Goal: Task Accomplishment & Management: Use online tool/utility

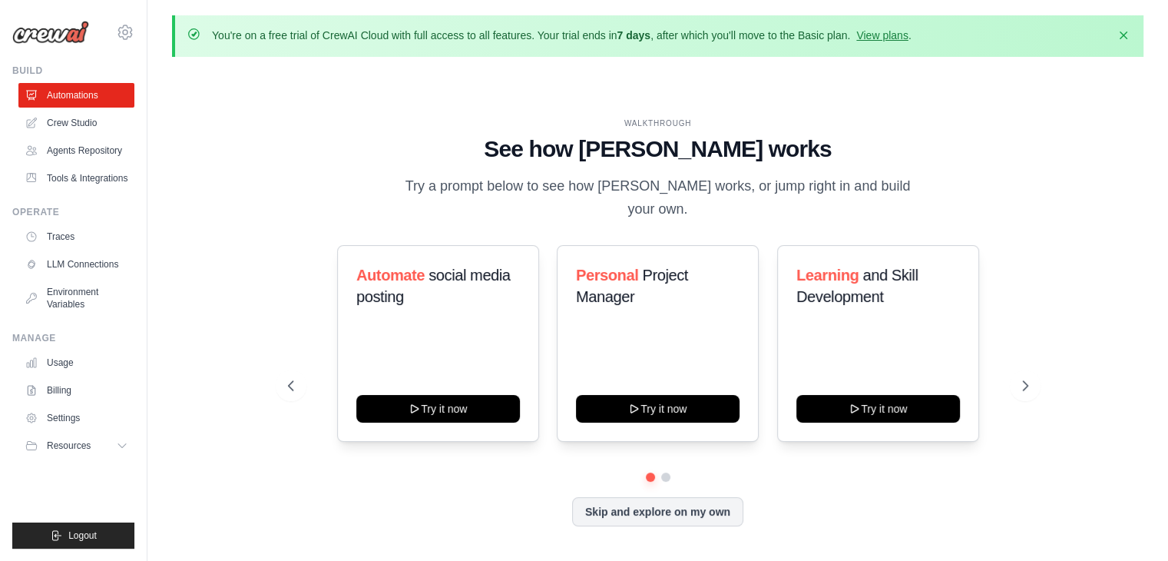
click at [575, 163] on h1 "See how [PERSON_NAME] works" at bounding box center [658, 149] width 740 height 28
drag, startPoint x: 432, startPoint y: 28, endPoint x: 633, endPoint y: 38, distance: 201.5
click at [633, 38] on p "You're on a free trial of CrewAI Cloud with full access to all features. Your t…" at bounding box center [562, 35] width 700 height 15
click at [907, 38] on link "View plans" at bounding box center [881, 35] width 51 height 12
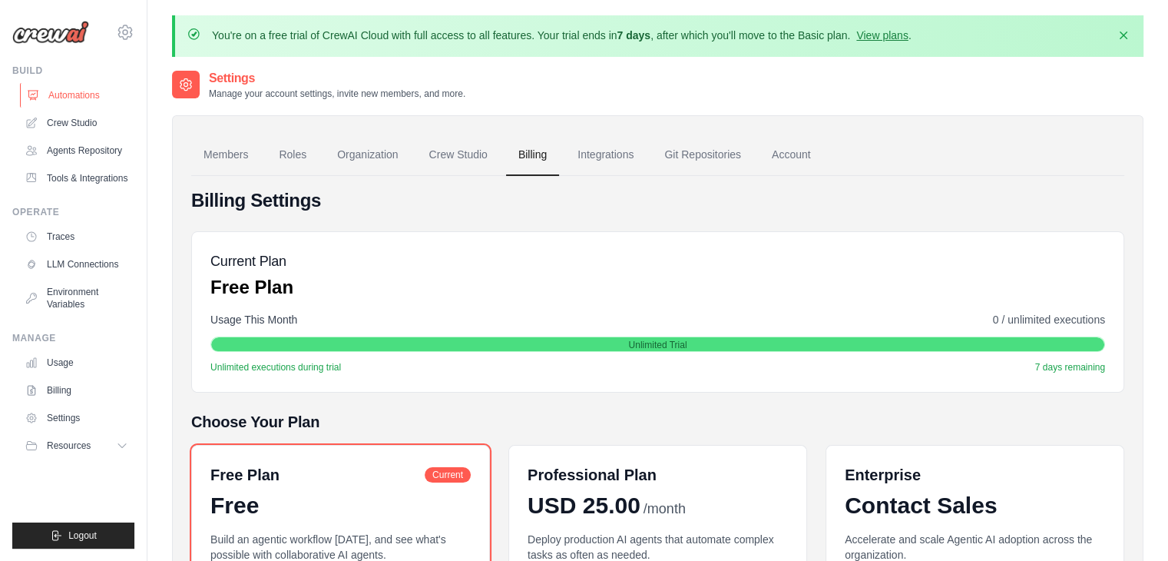
click at [85, 87] on link "Automations" at bounding box center [78, 95] width 116 height 25
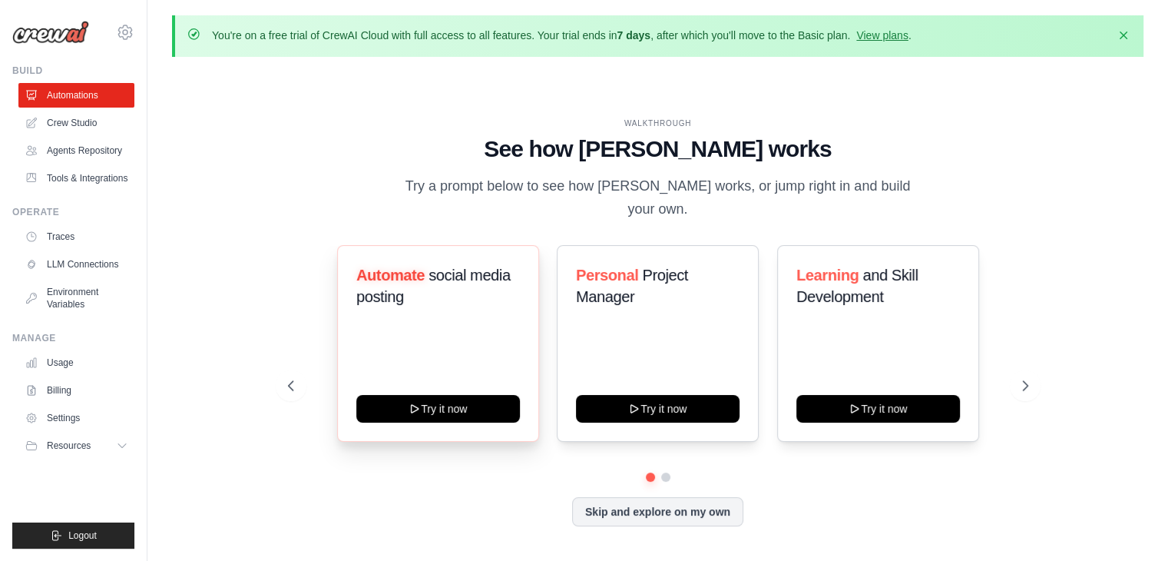
click at [390, 305] on div "Automate social media posting" at bounding box center [438, 291] width 164 height 55
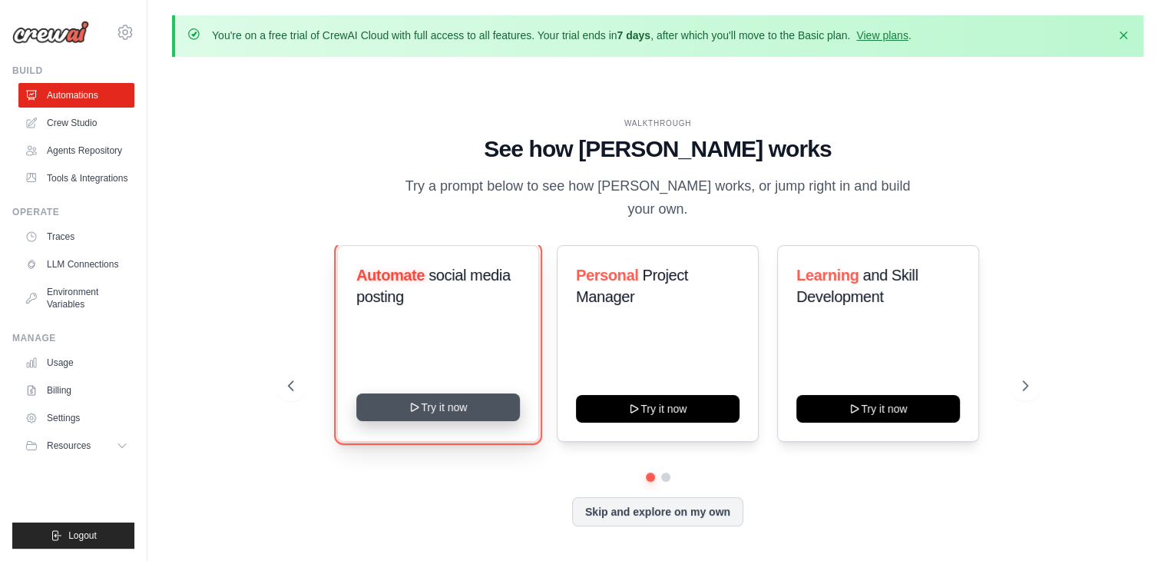
click at [444, 393] on button "Try it now" at bounding box center [438, 407] width 164 height 28
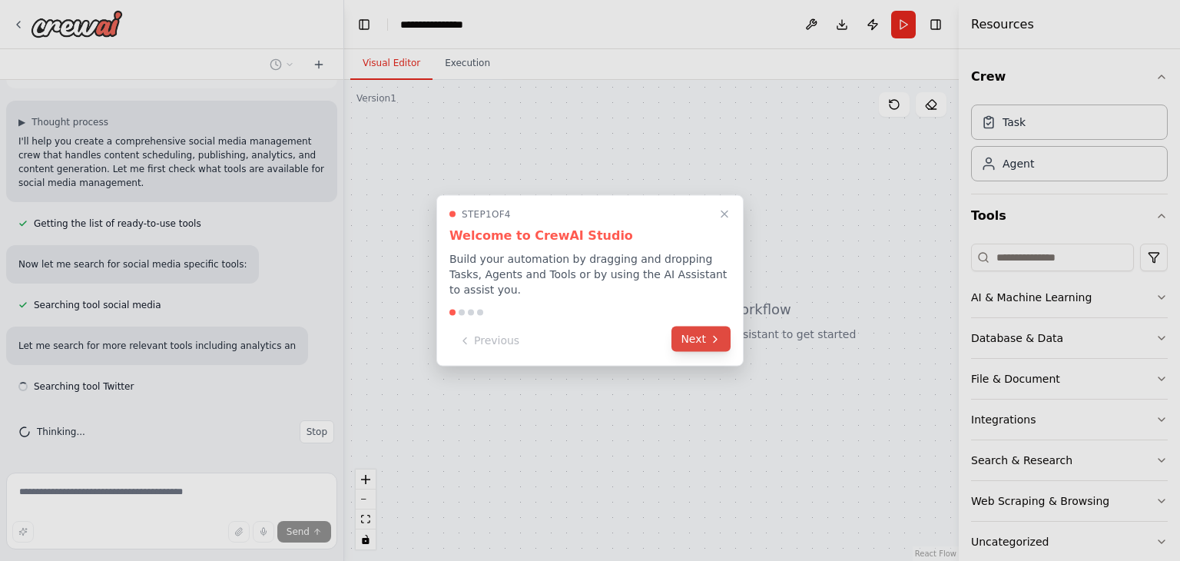
click at [707, 326] on button "Next" at bounding box center [700, 338] width 59 height 25
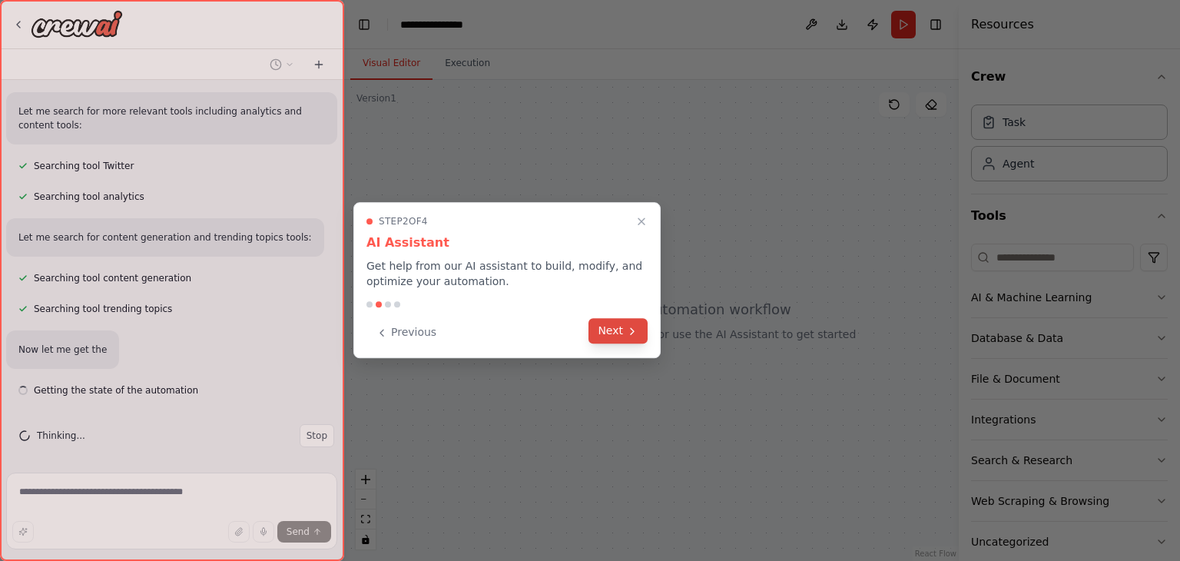
scroll to position [323, 0]
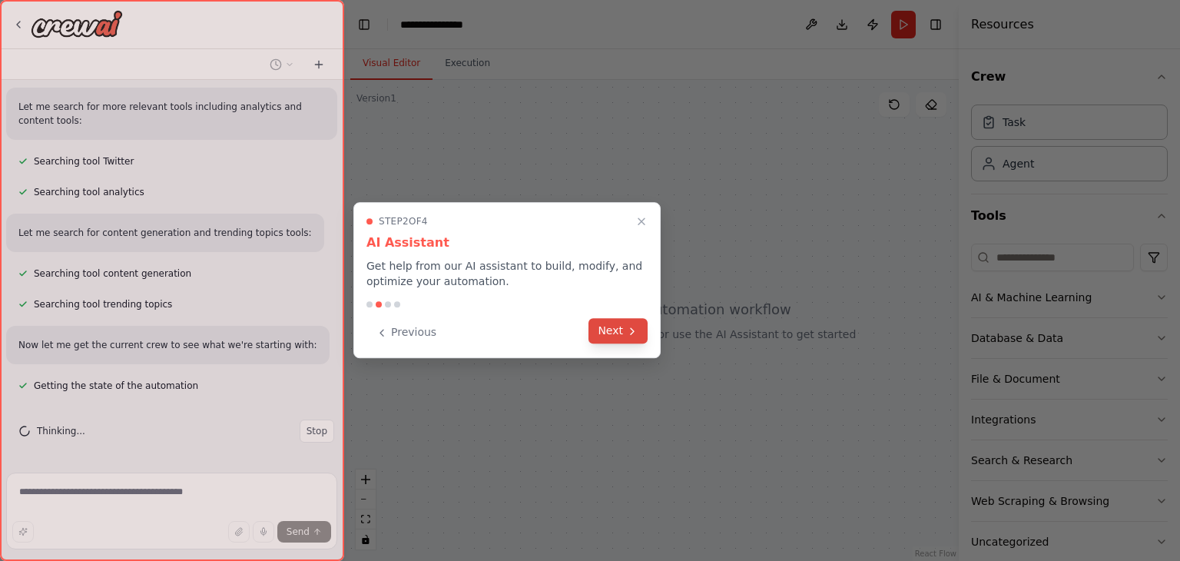
click at [601, 330] on button "Next" at bounding box center [617, 330] width 59 height 25
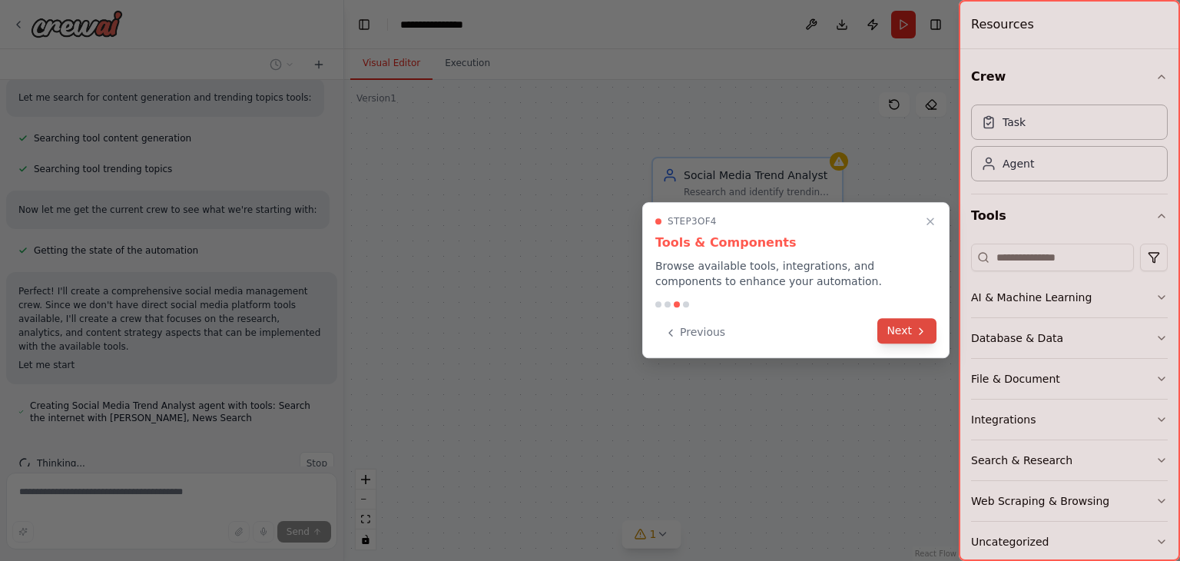
scroll to position [476, 0]
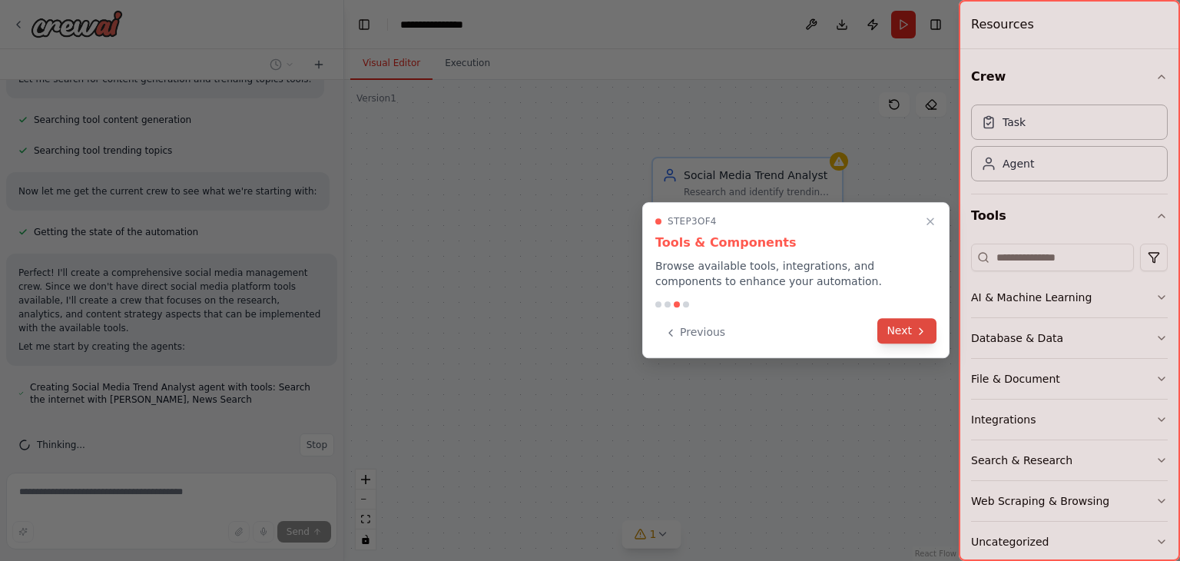
click at [891, 326] on button "Next" at bounding box center [906, 330] width 59 height 25
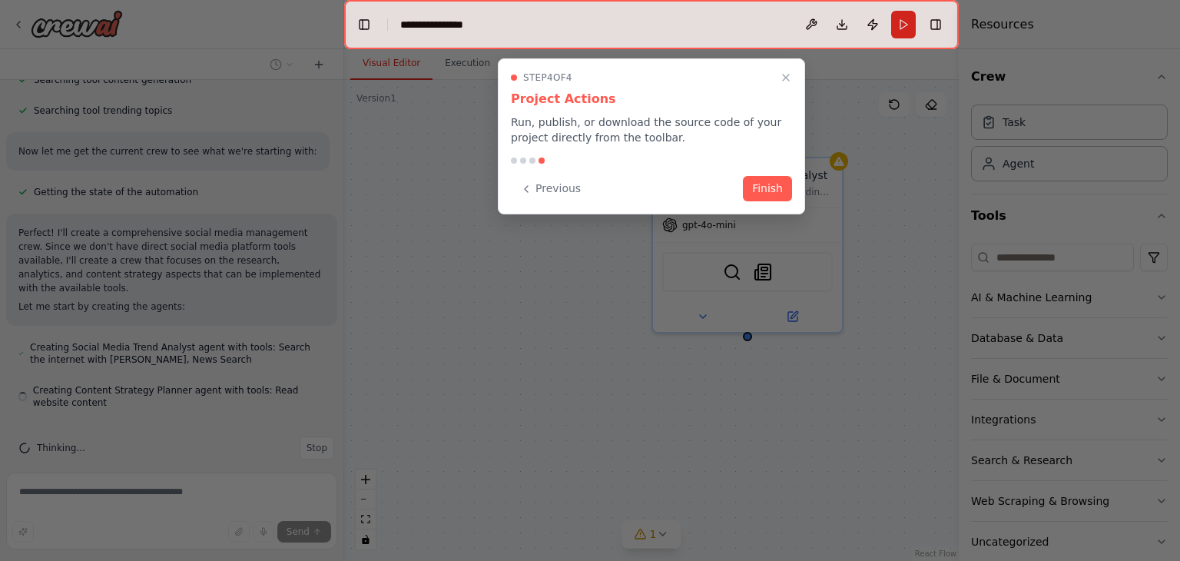
scroll to position [519, 0]
click at [770, 187] on button "Finish" at bounding box center [767, 186] width 49 height 25
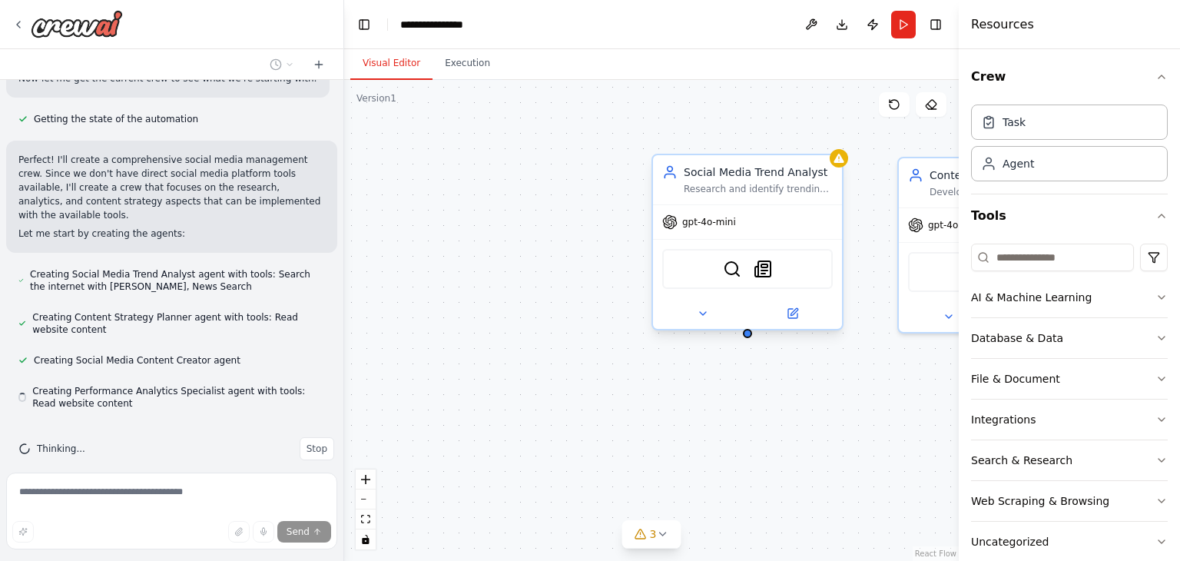
scroll to position [593, 0]
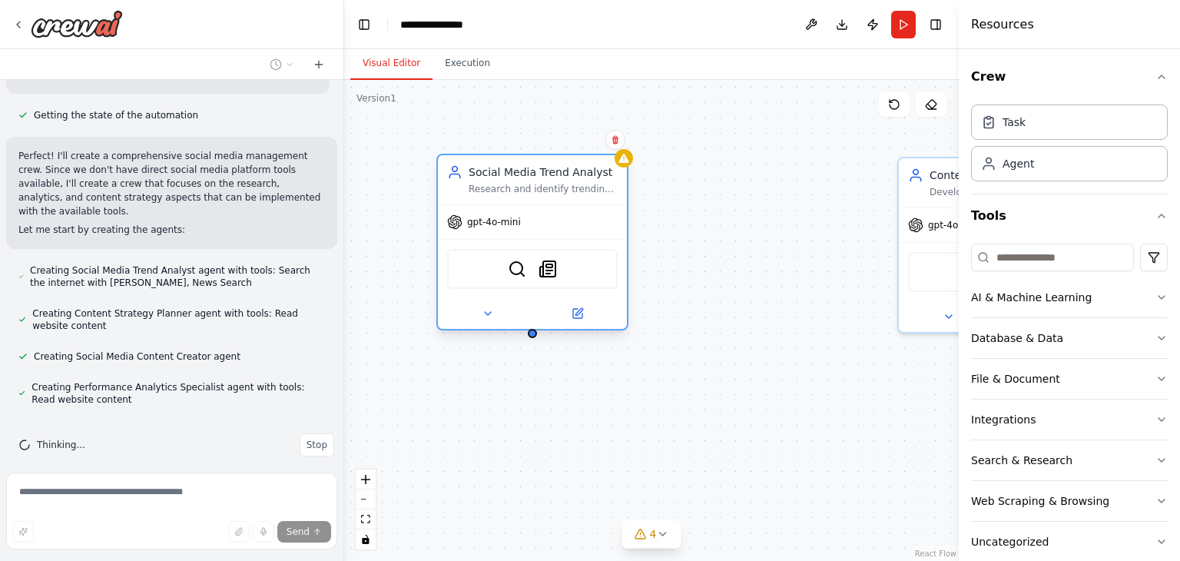
drag, startPoint x: 710, startPoint y: 180, endPoint x: 495, endPoint y: 183, distance: 215.1
click at [495, 183] on div "Social Media Trend Analyst Research and identify trending topics, hashtags, and…" at bounding box center [543, 179] width 149 height 31
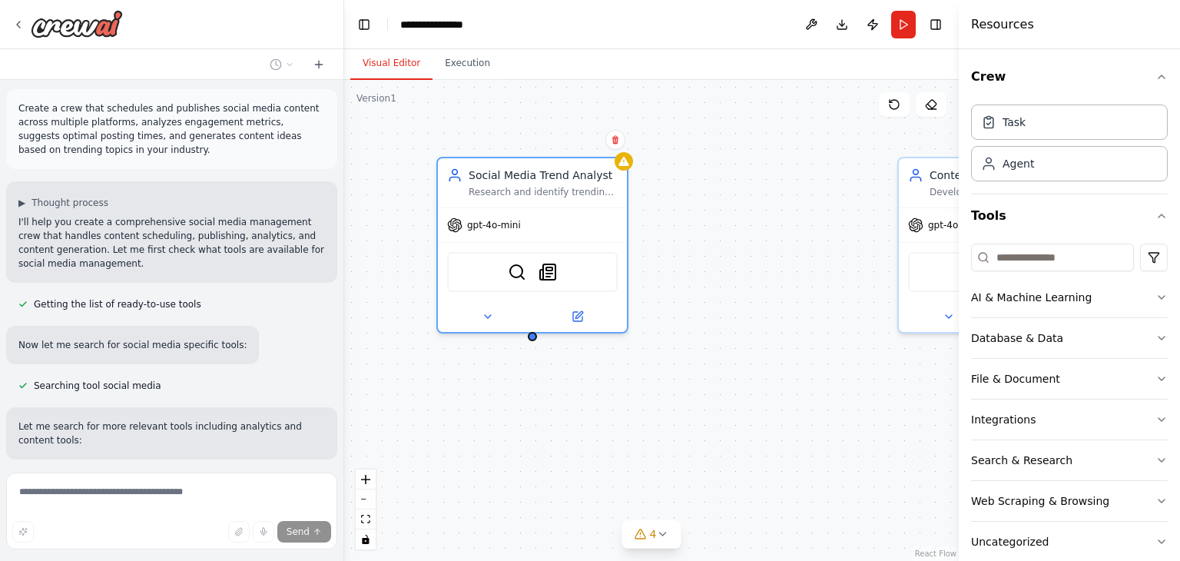
scroll to position [0, 0]
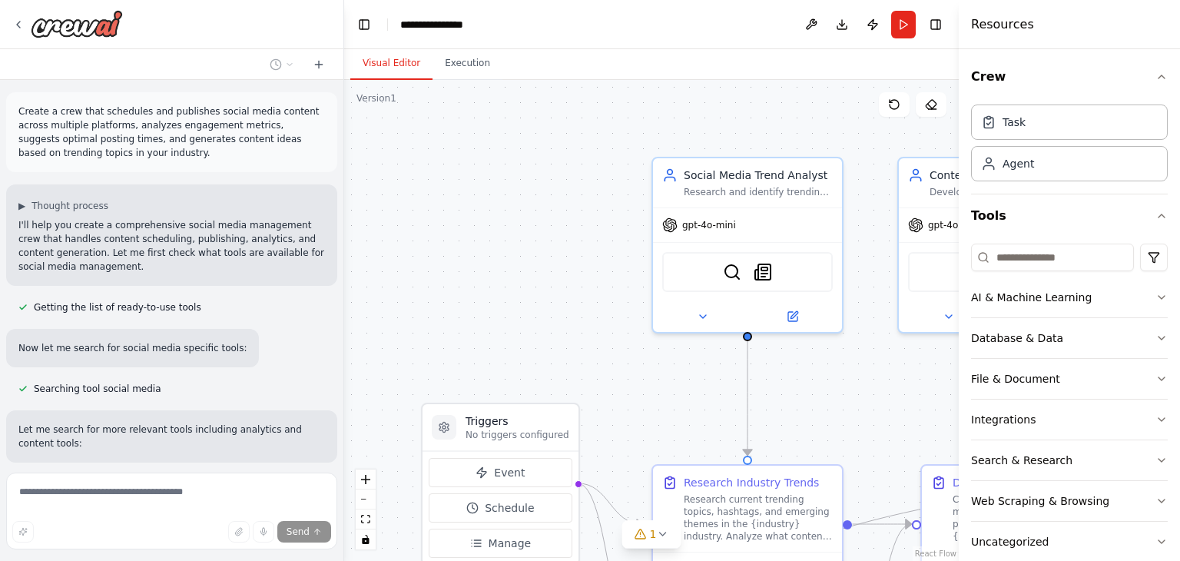
click at [224, 128] on p "Create a crew that schedules and publishes social media content across multiple…" at bounding box center [171, 131] width 306 height 55
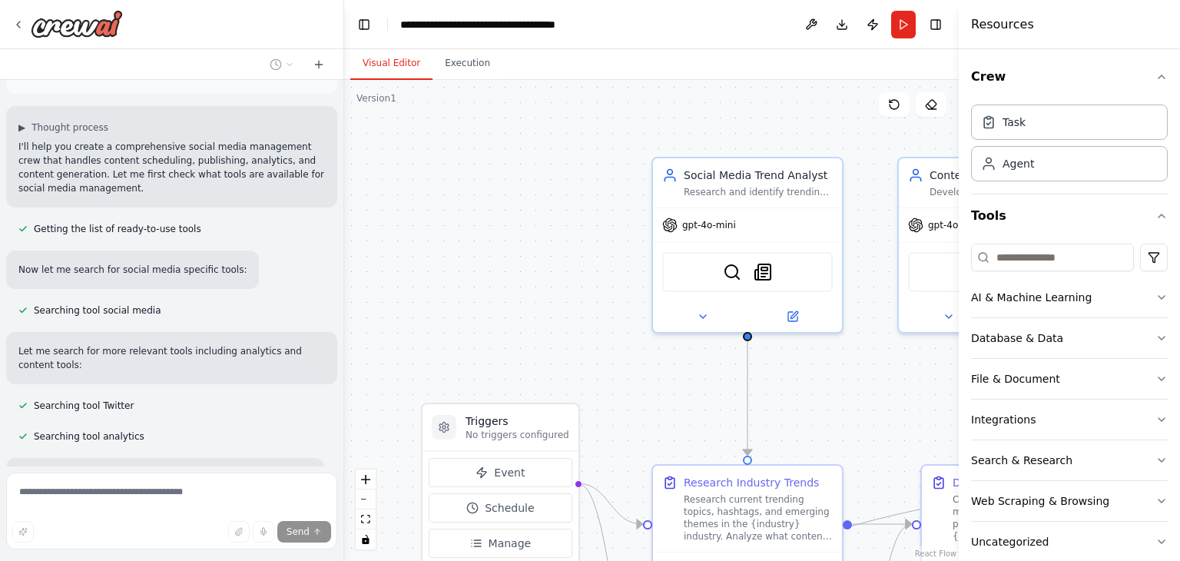
scroll to position [79, 0]
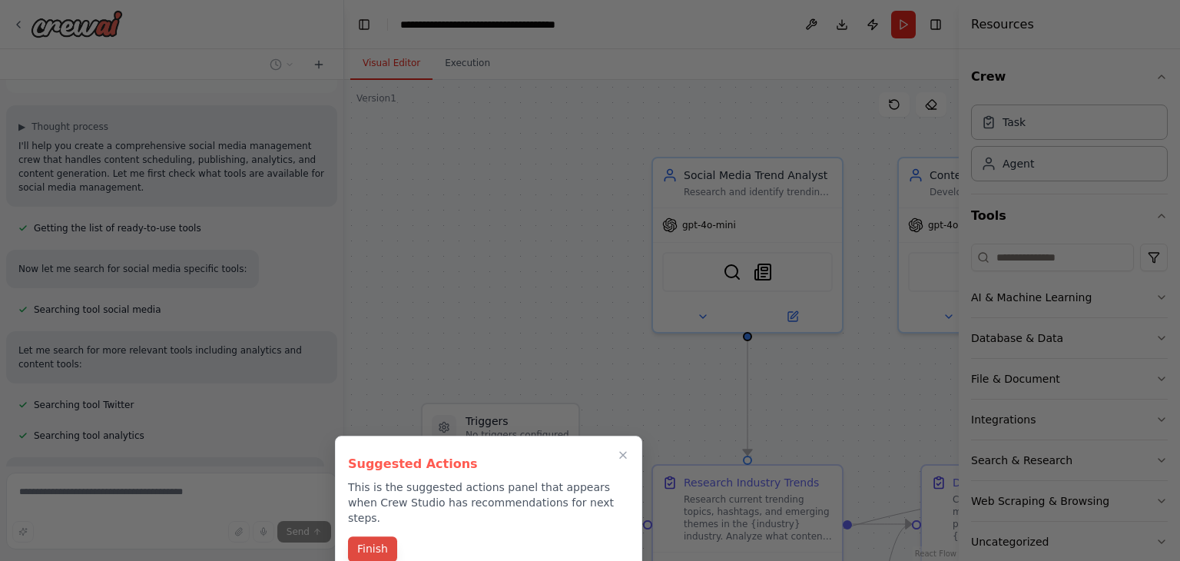
click at [372, 536] on button "Finish" at bounding box center [372, 548] width 49 height 25
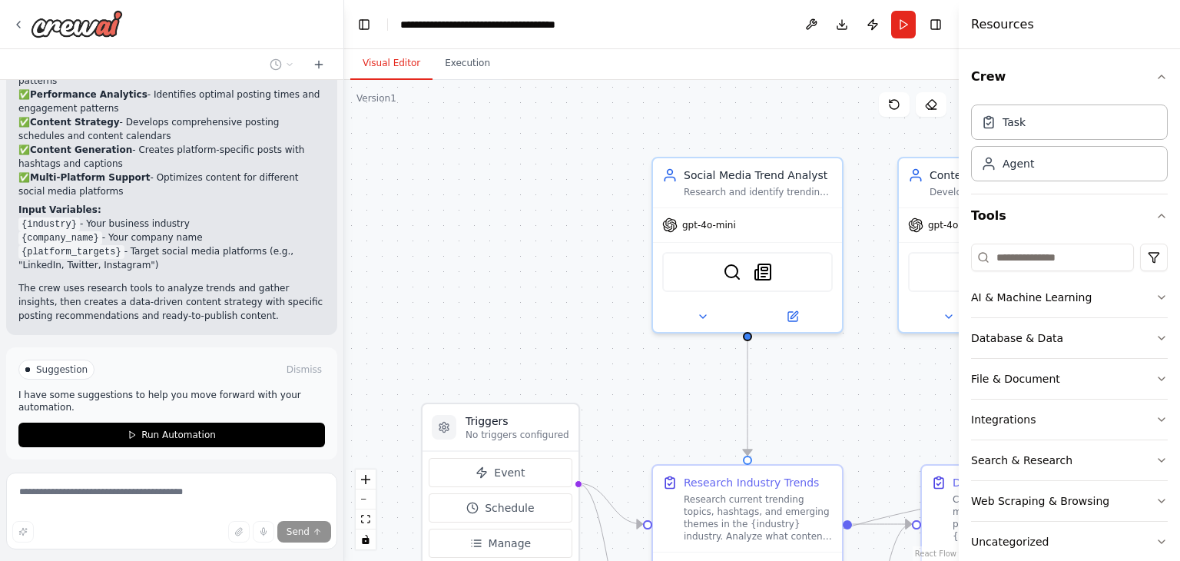
scroll to position [1661, 0]
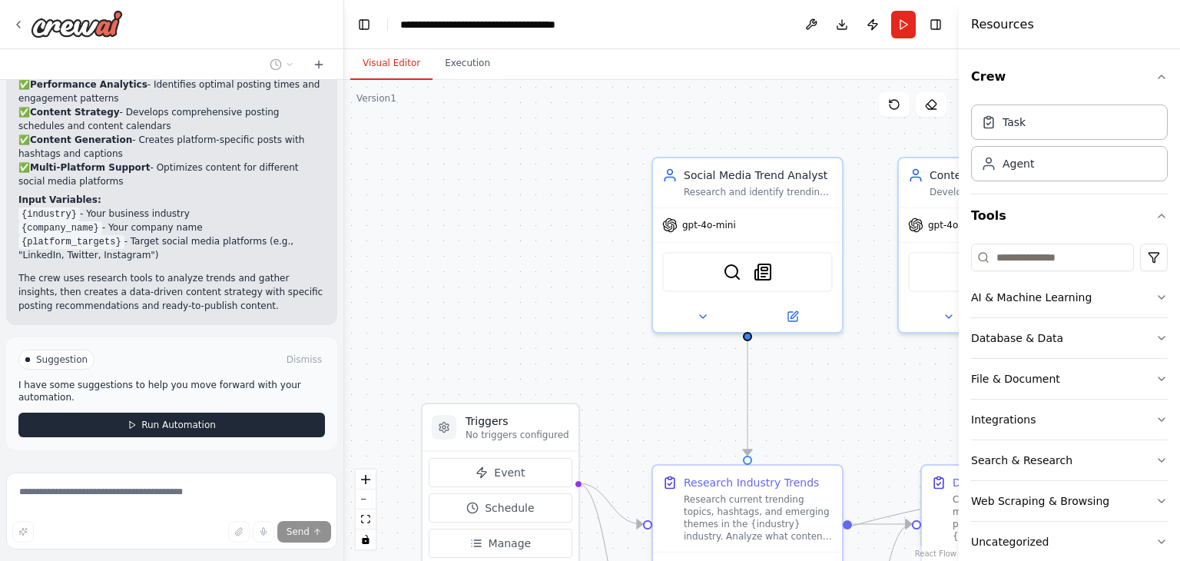
click at [141, 419] on span "Run Automation" at bounding box center [178, 425] width 75 height 12
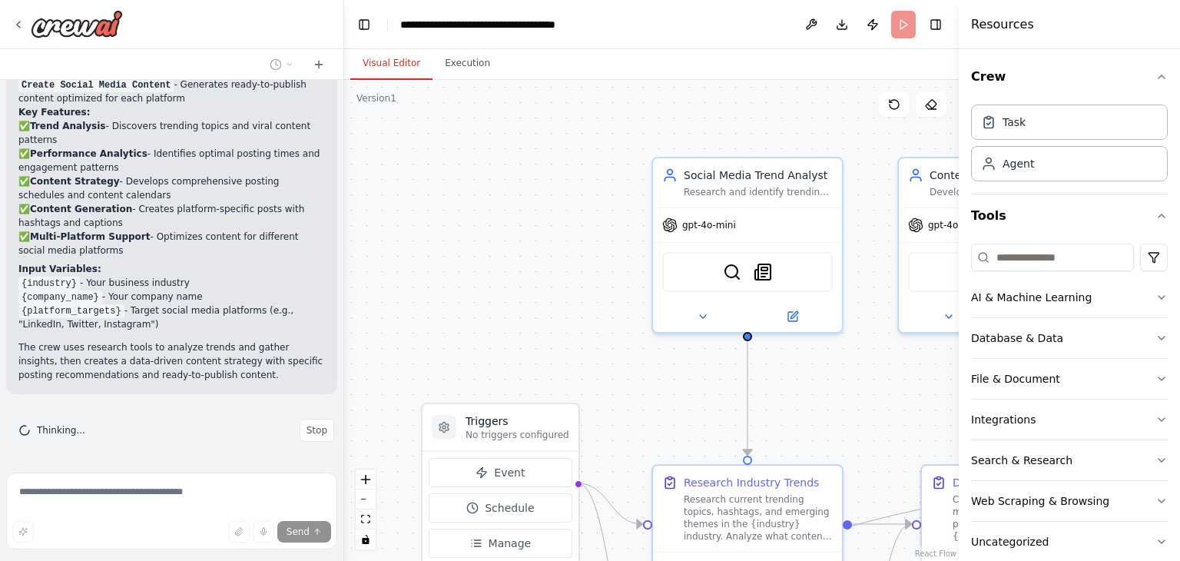
scroll to position [1537, 0]
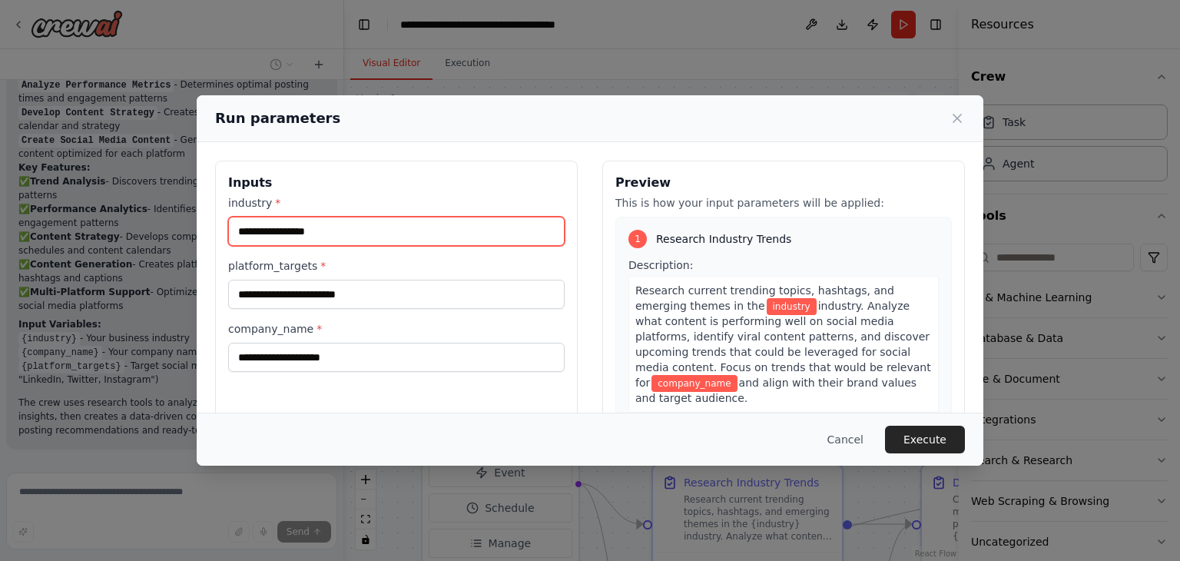
click at [430, 235] on input "industry *" at bounding box center [396, 231] width 336 height 29
type input "**********"
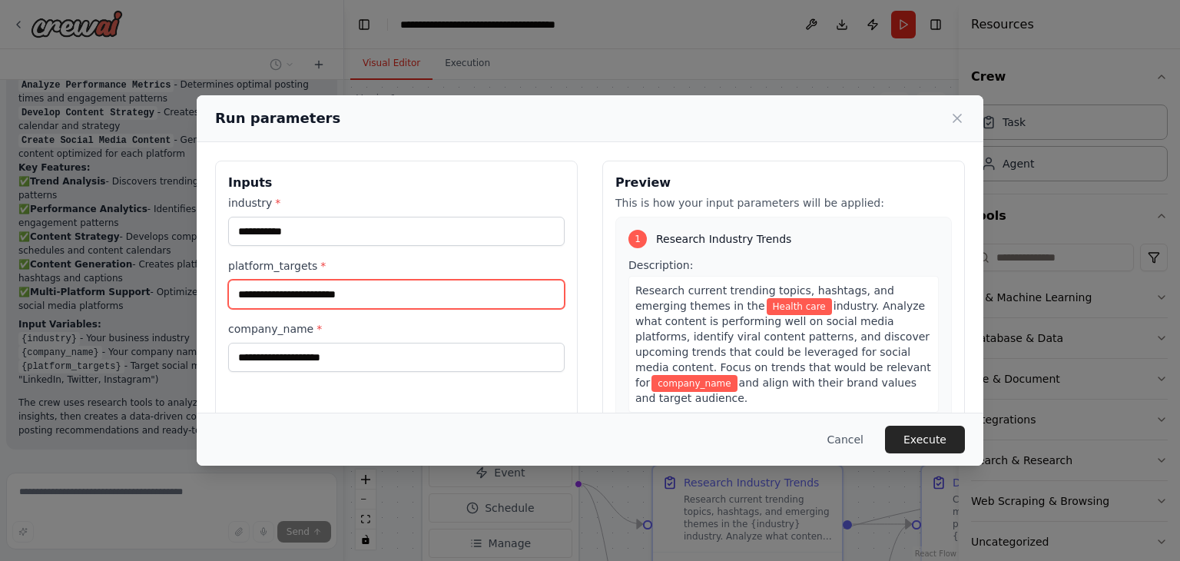
click at [396, 290] on input "platform_targets *" at bounding box center [396, 294] width 336 height 29
type input "*"
type input "********"
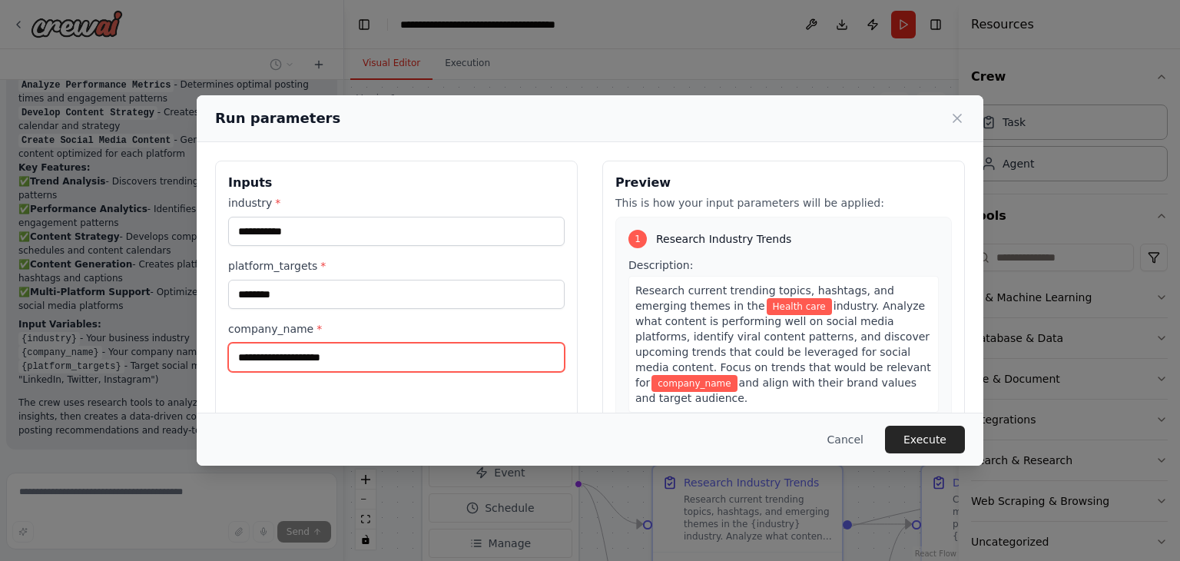
click at [392, 345] on input "company_name *" at bounding box center [396, 357] width 336 height 29
type input "*"
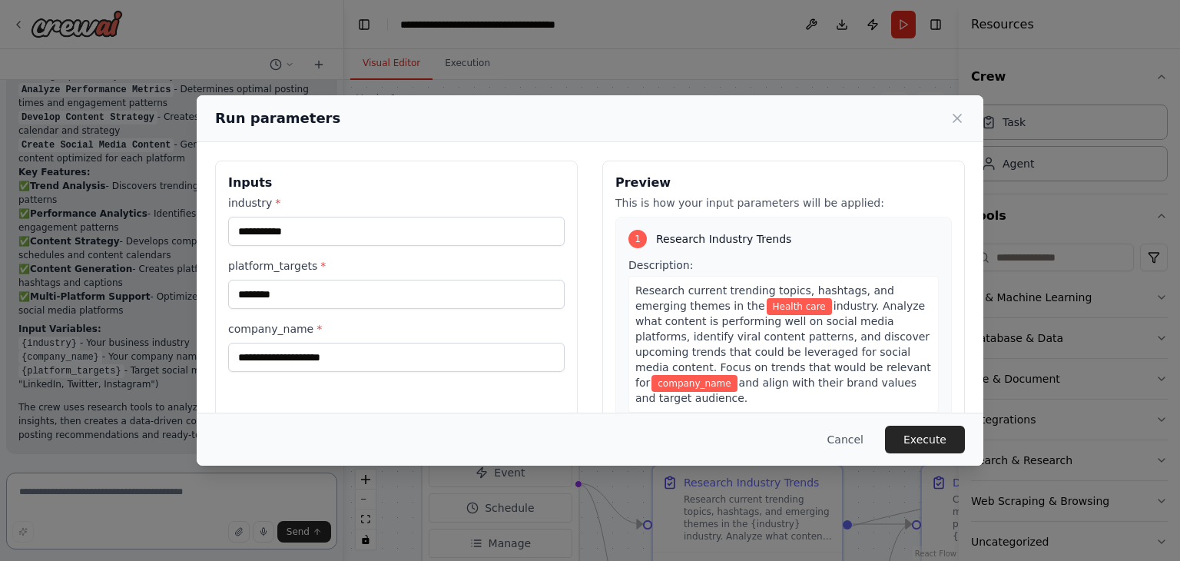
scroll to position [1478, 0]
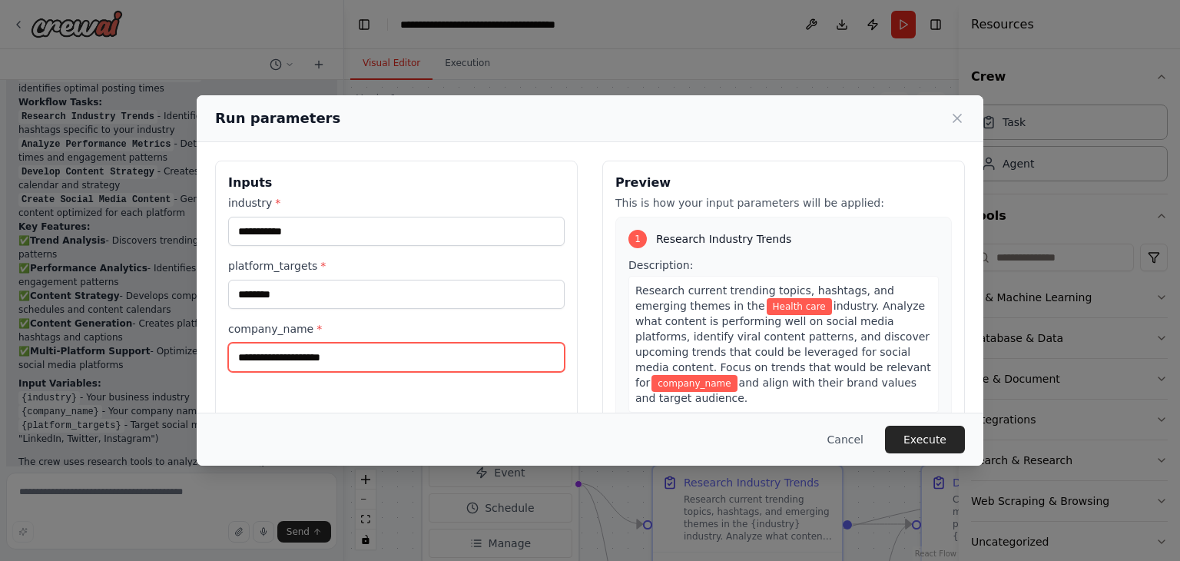
click at [301, 353] on input "company_name *" at bounding box center [396, 357] width 336 height 29
paste input "*********"
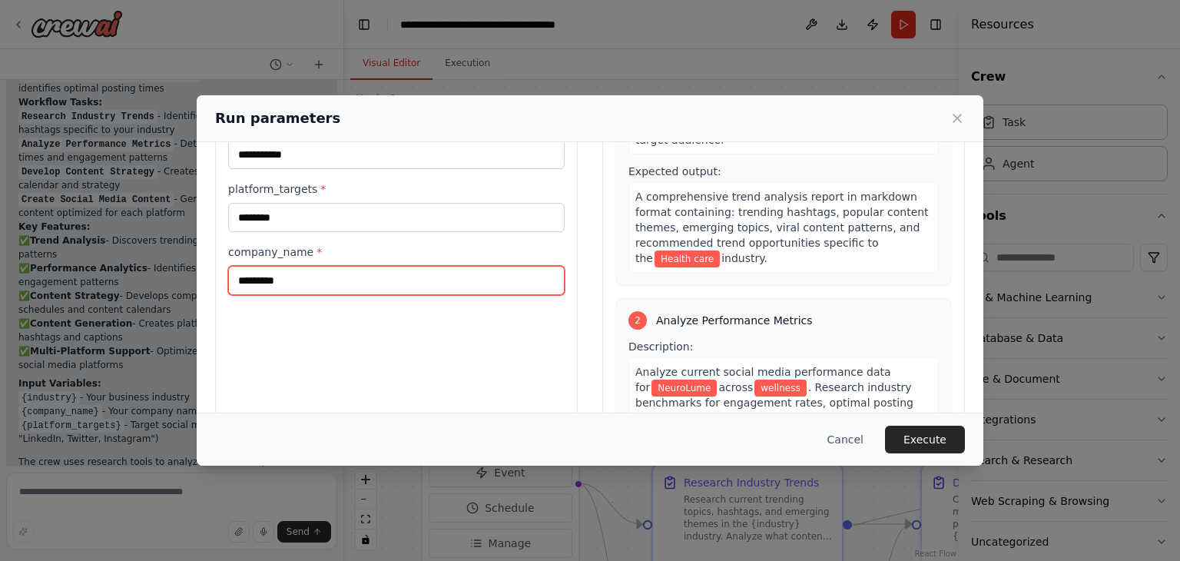
scroll to position [78, 0]
drag, startPoint x: 320, startPoint y: 278, endPoint x: 200, endPoint y: 268, distance: 119.5
click at [200, 268] on div "**********" at bounding box center [590, 265] width 787 height 401
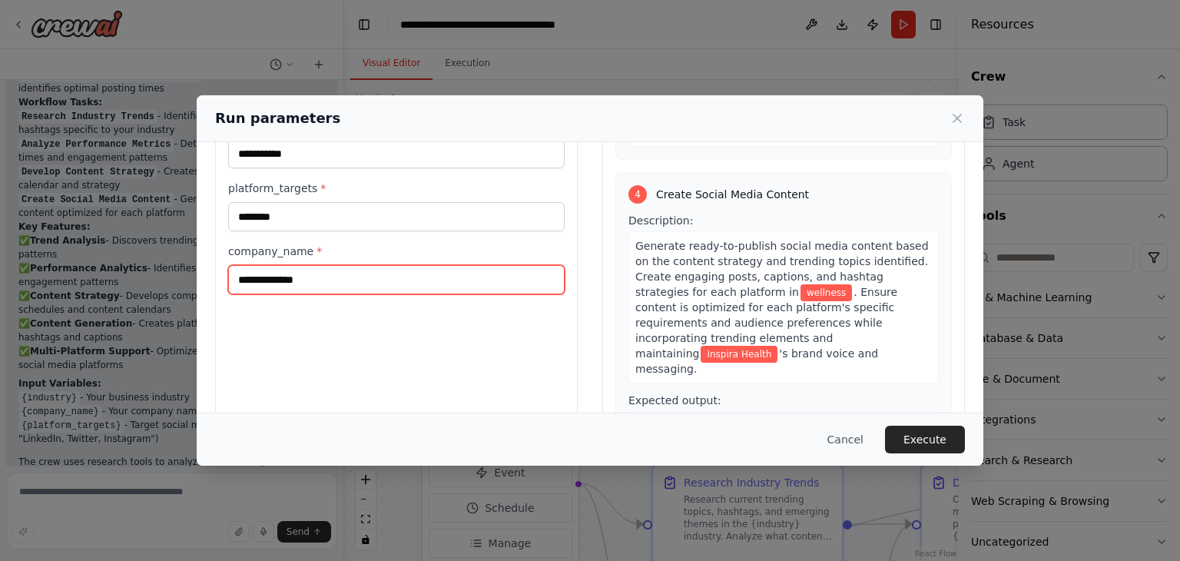
scroll to position [130, 0]
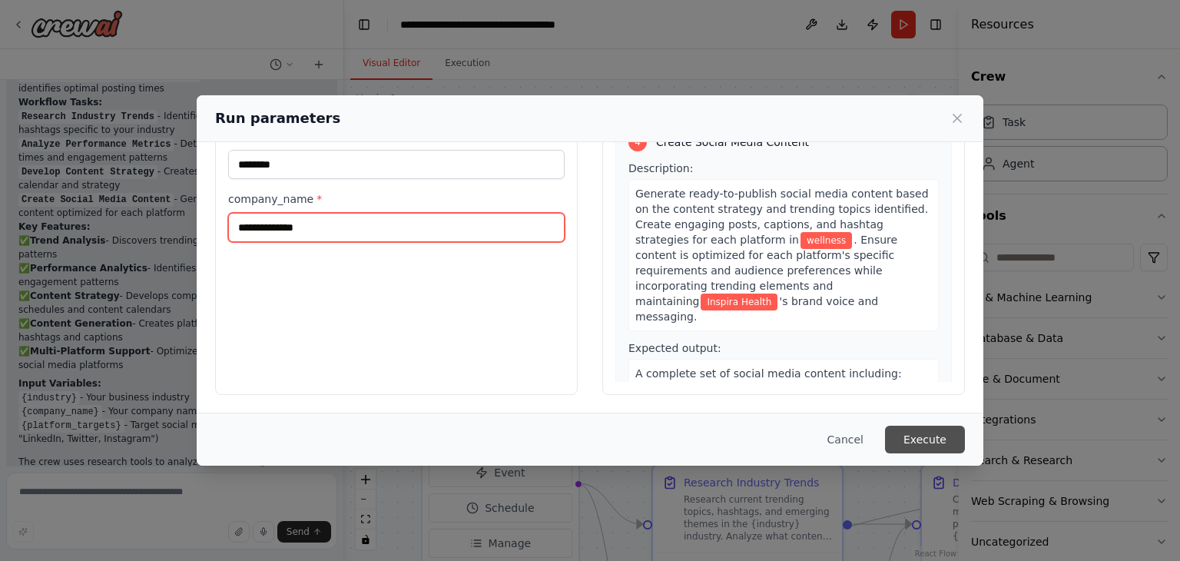
type input "**********"
click at [940, 445] on button "Execute" at bounding box center [925, 440] width 80 height 28
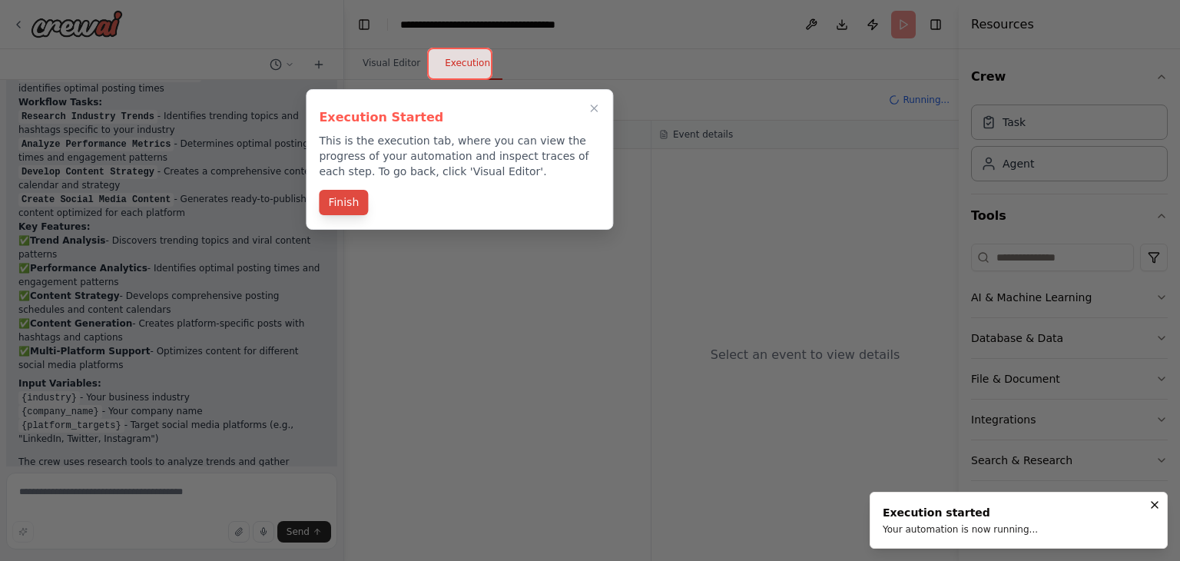
click at [346, 191] on button "Finish" at bounding box center [343, 202] width 49 height 25
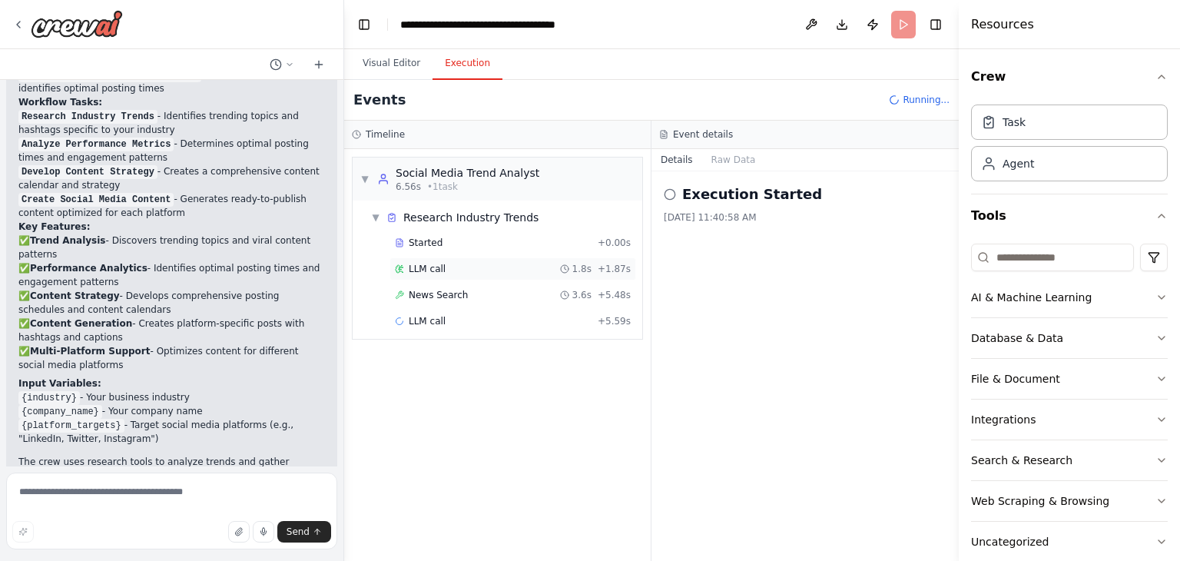
click at [472, 274] on div "LLM call 1.8s + 1.87s" at bounding box center [512, 268] width 247 height 23
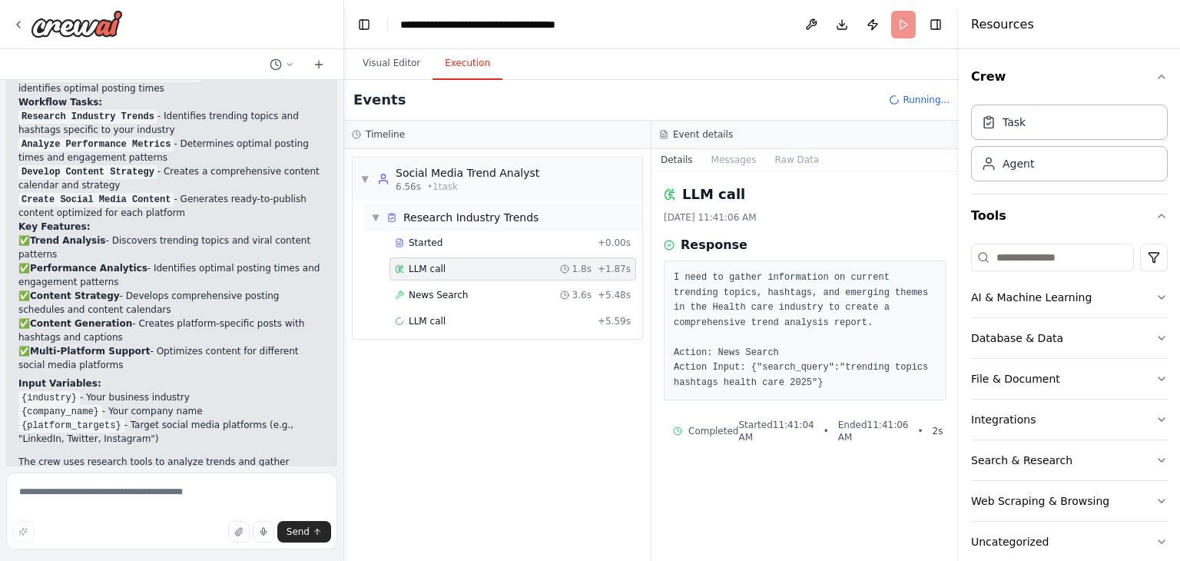
click at [475, 217] on span "Research Industry Trends" at bounding box center [470, 217] width 135 height 15
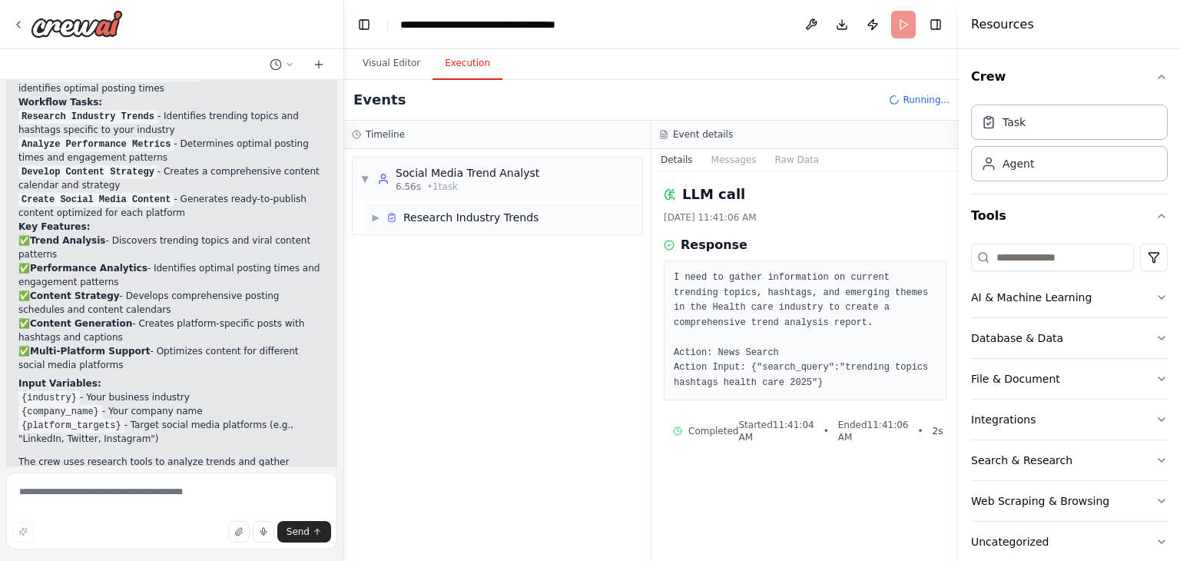
click at [475, 217] on span "Research Industry Trends" at bounding box center [470, 217] width 135 height 15
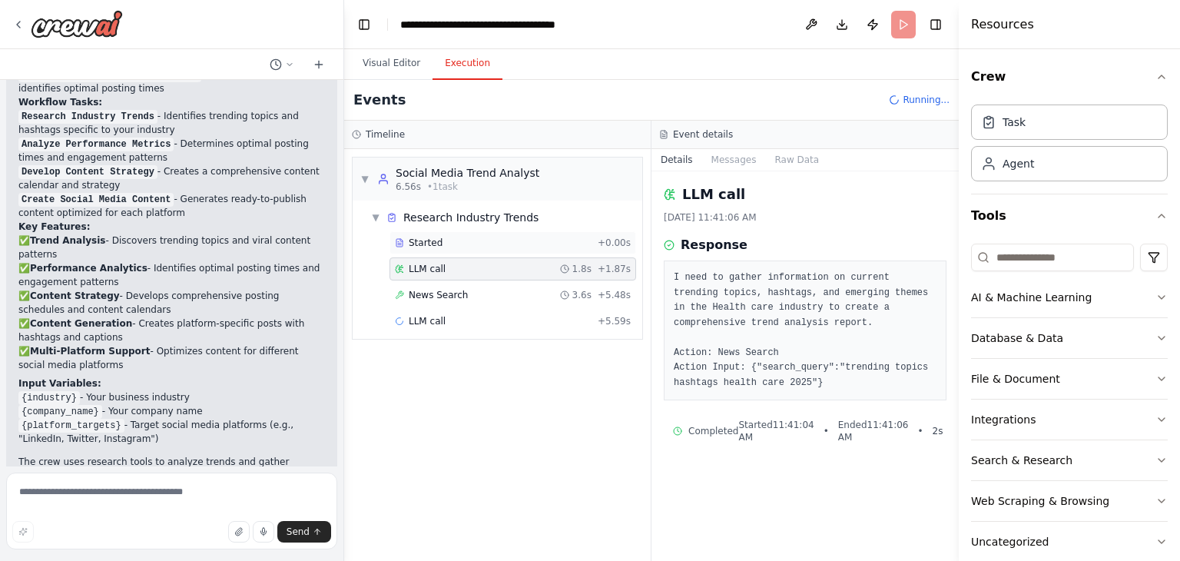
click at [455, 243] on div "Started" at bounding box center [493, 243] width 197 height 12
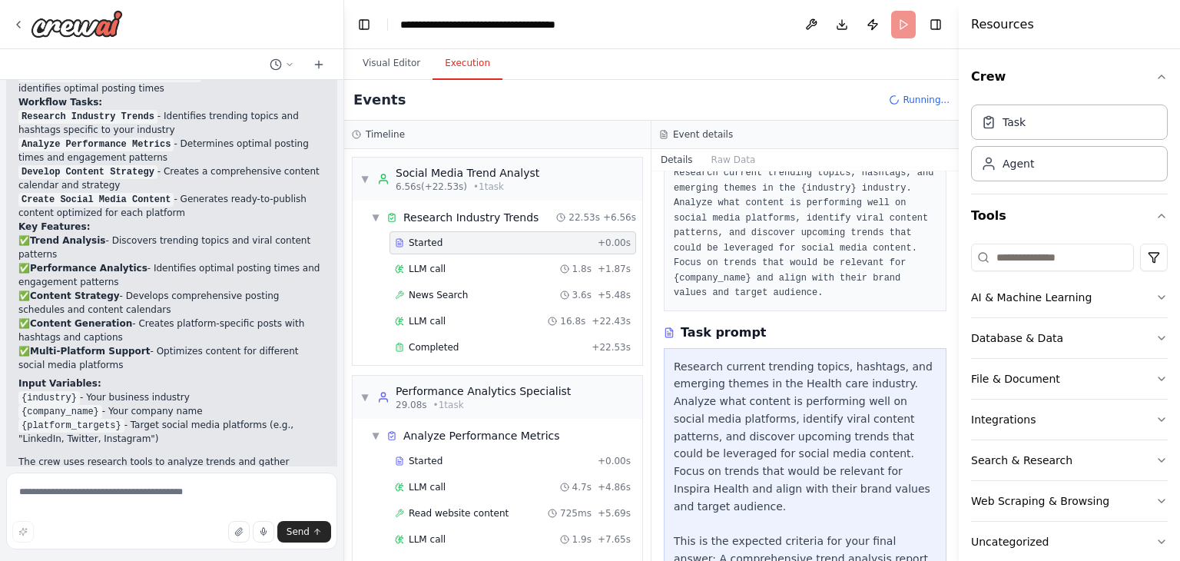
scroll to position [101, 0]
click at [783, 326] on div "Task prompt" at bounding box center [805, 332] width 283 height 18
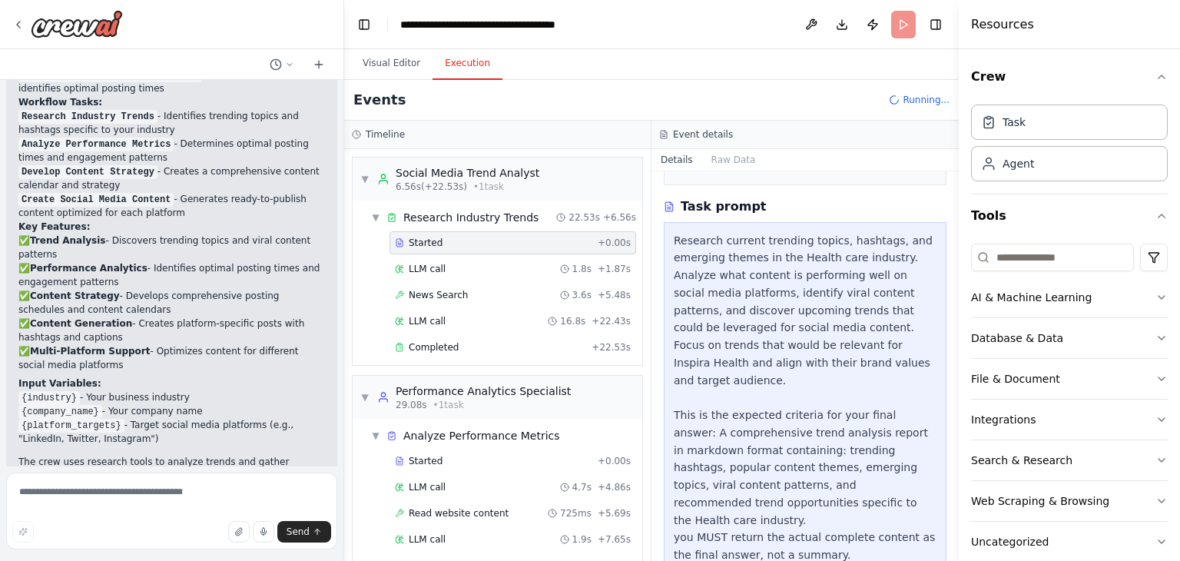
scroll to position [229, 0]
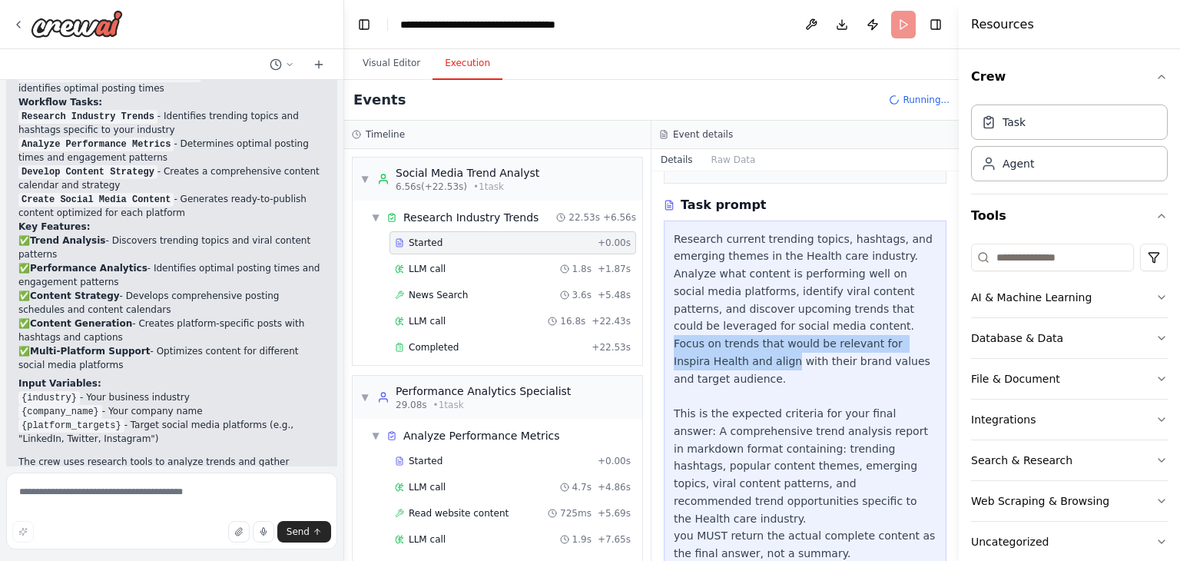
drag, startPoint x: 793, startPoint y: 328, endPoint x: 856, endPoint y: 350, distance: 66.8
click at [856, 350] on div "Research current trending topics, hashtags, and emerging themes in the Health c…" at bounding box center [805, 396] width 263 height 332
click at [841, 376] on div "Research current trending topics, hashtags, and emerging themes in the Health c…" at bounding box center [805, 396] width 263 height 332
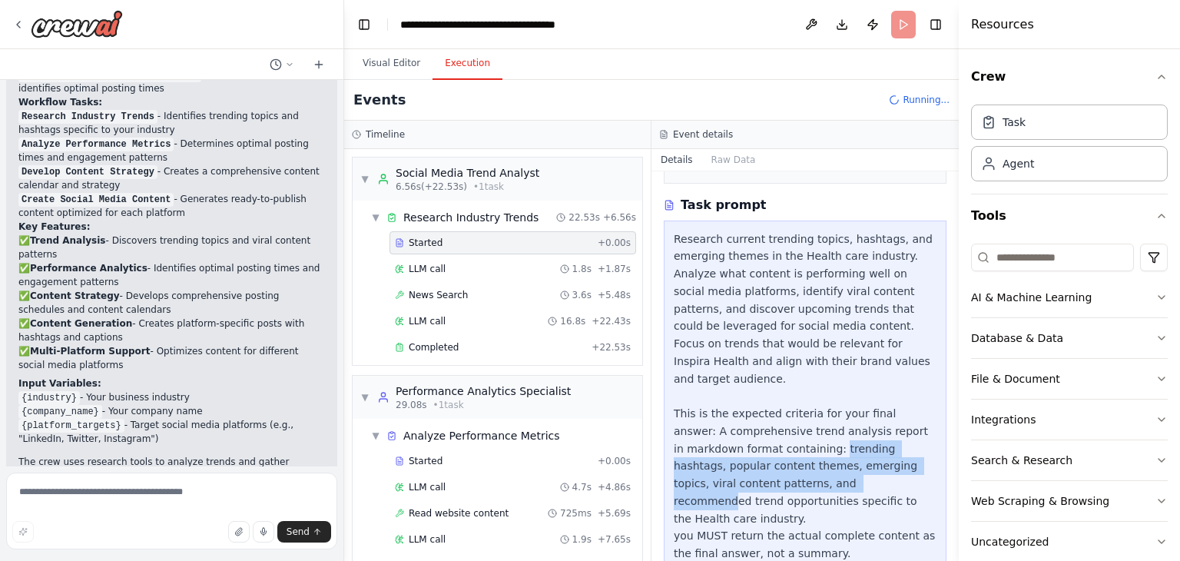
drag, startPoint x: 764, startPoint y: 429, endPoint x: 795, endPoint y: 459, distance: 42.9
click at [795, 459] on div "Research current trending topics, hashtags, and emerging themes in the Health c…" at bounding box center [805, 396] width 263 height 332
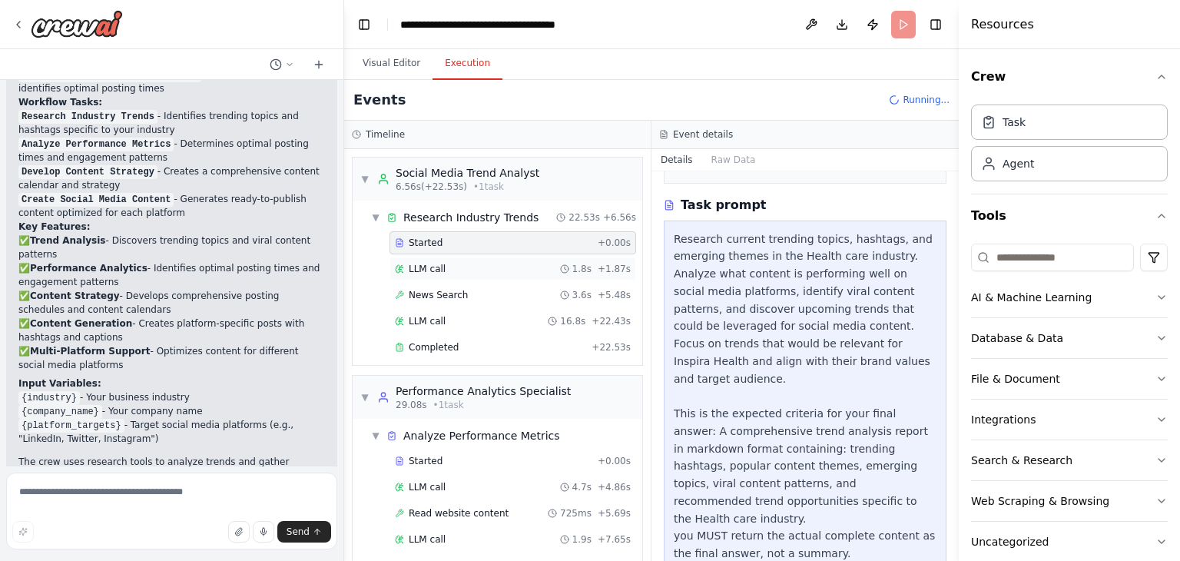
click at [441, 268] on span "LLM call" at bounding box center [427, 269] width 37 height 12
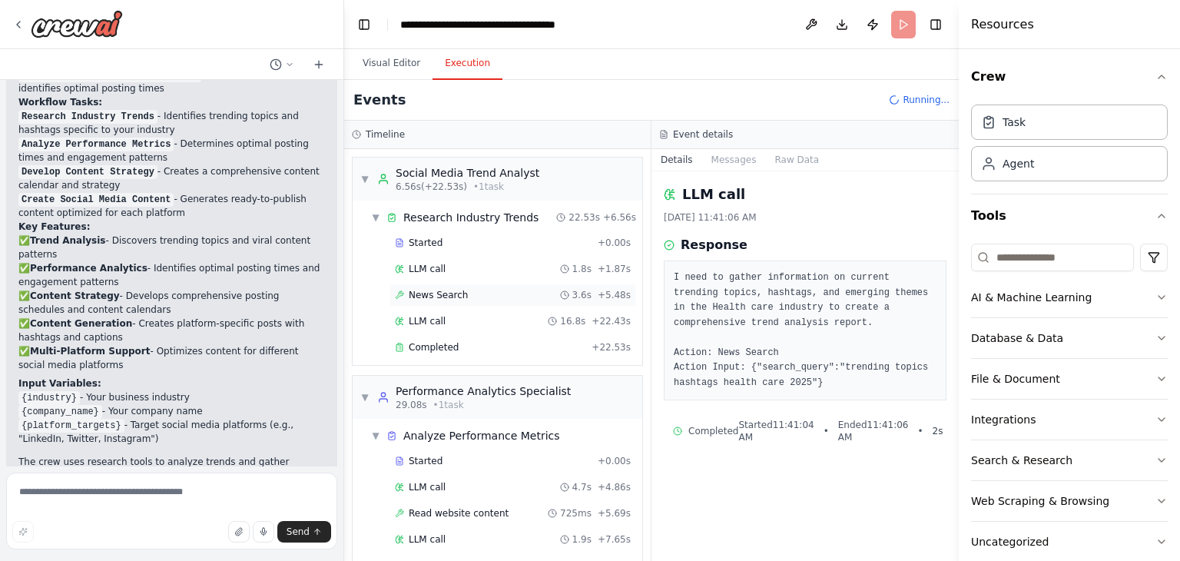
click at [441, 299] on span "News Search" at bounding box center [438, 295] width 59 height 12
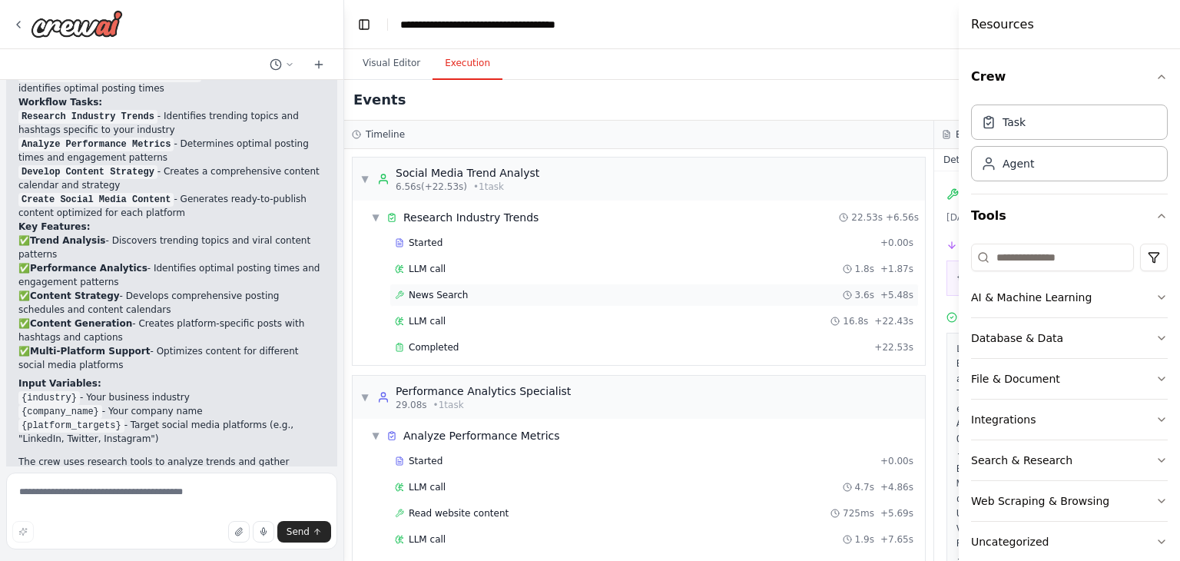
click at [441, 299] on span "News Search" at bounding box center [438, 295] width 59 height 12
click at [442, 316] on div "LLM call 16.8s + 22.43s" at bounding box center [654, 321] width 518 height 12
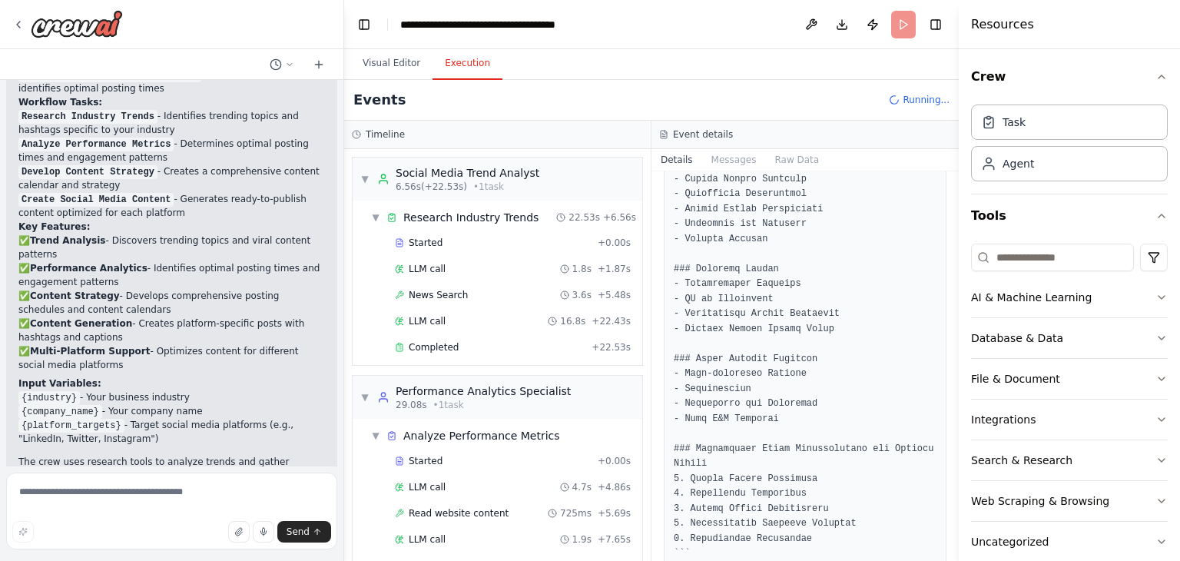
scroll to position [1812, 0]
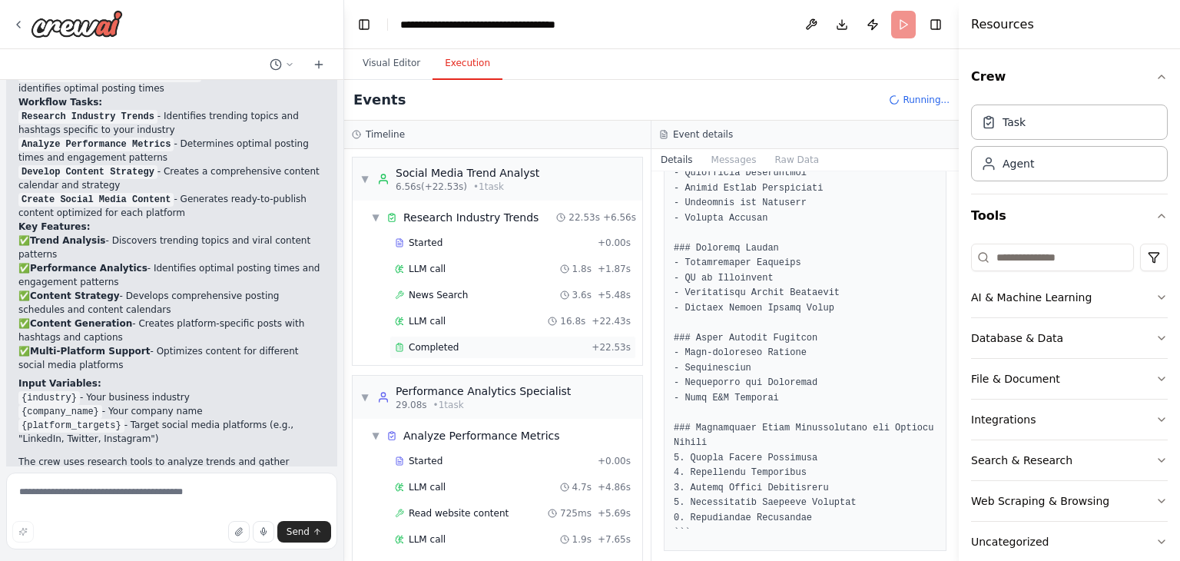
click at [433, 351] on div "Completed + 22.53s" at bounding box center [512, 347] width 247 height 23
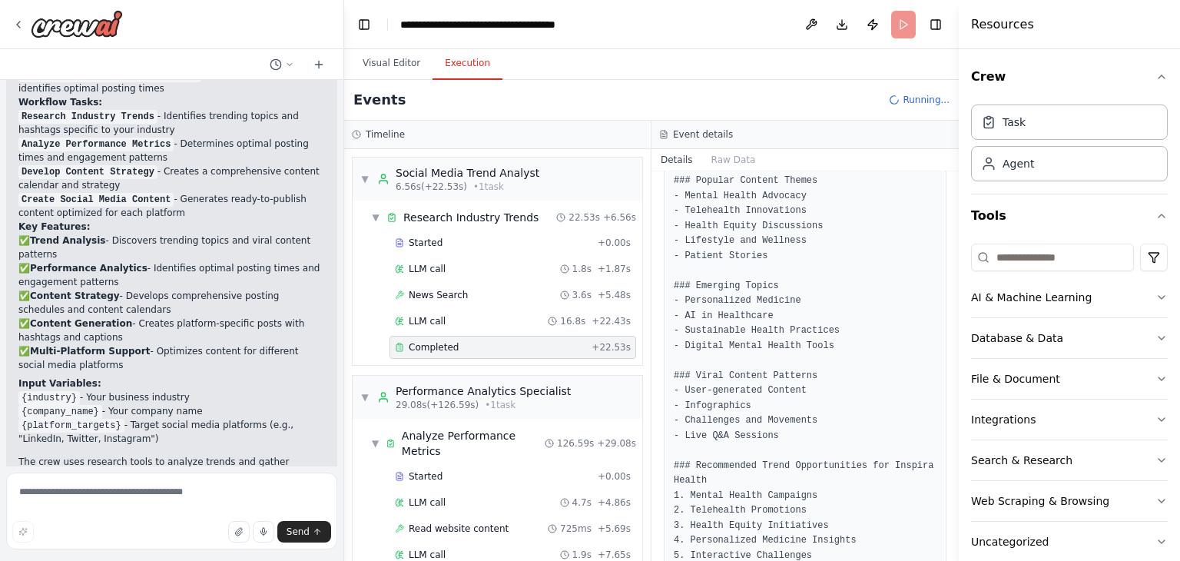
scroll to position [546, 0]
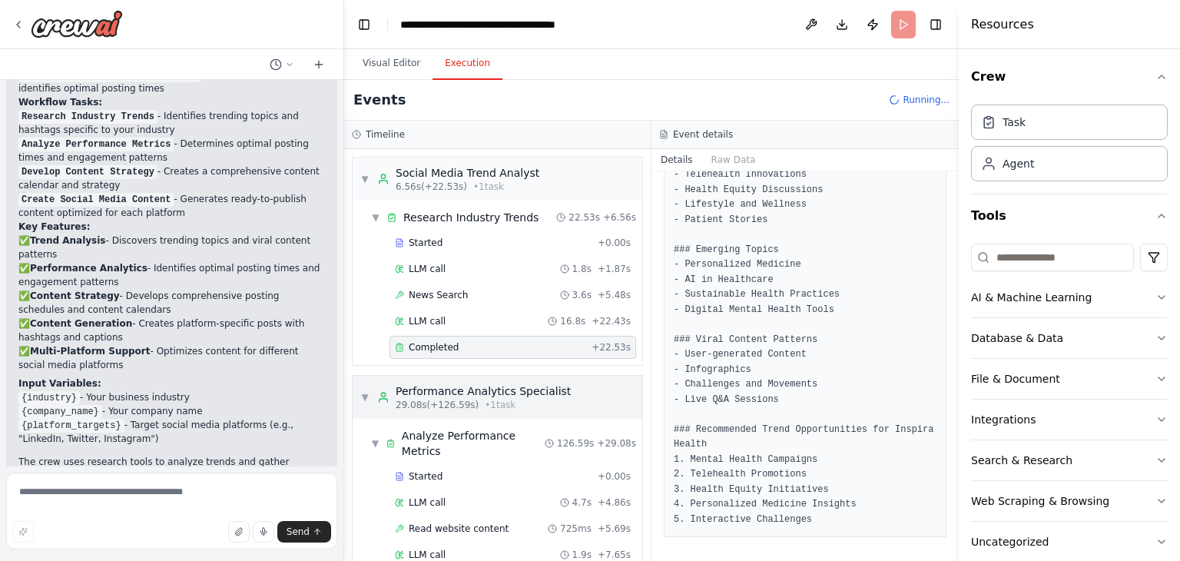
click at [445, 399] on span "29.08s (+126.59s)" at bounding box center [437, 405] width 83 height 12
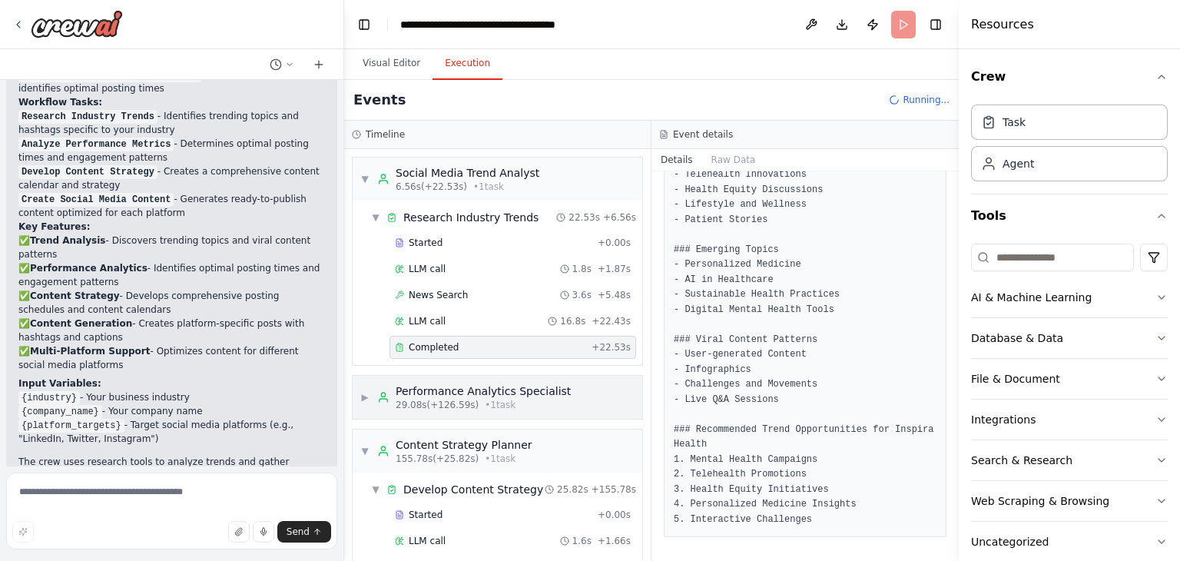
click at [445, 399] on span "29.08s (+126.59s)" at bounding box center [437, 405] width 83 height 12
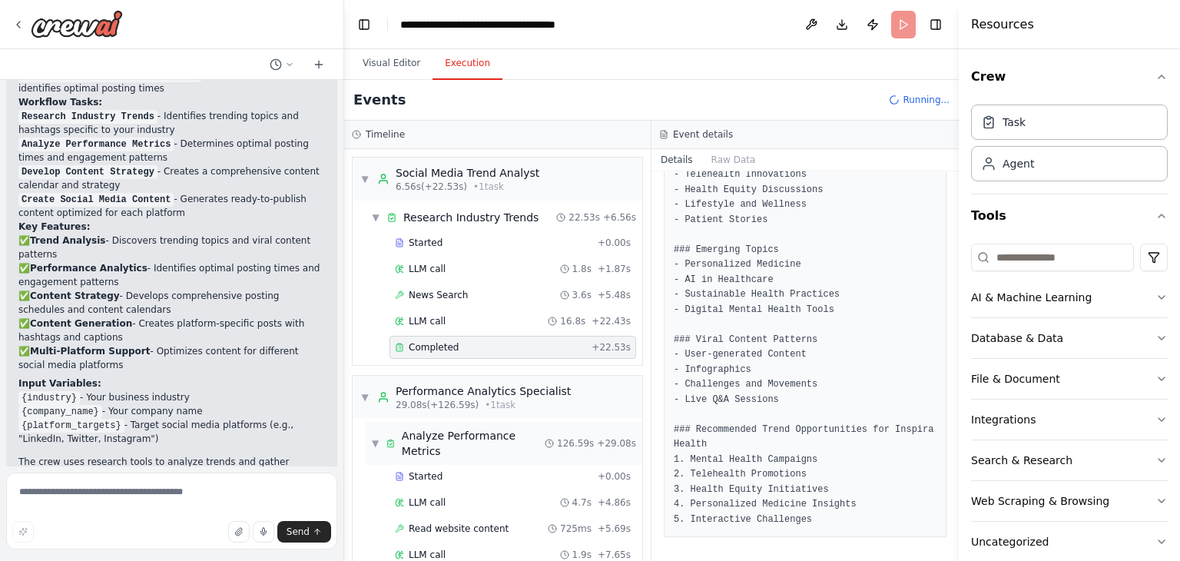
click at [444, 445] on div "▼ Analyze Performance Metrics 126.59s + 29.08s" at bounding box center [503, 443] width 277 height 43
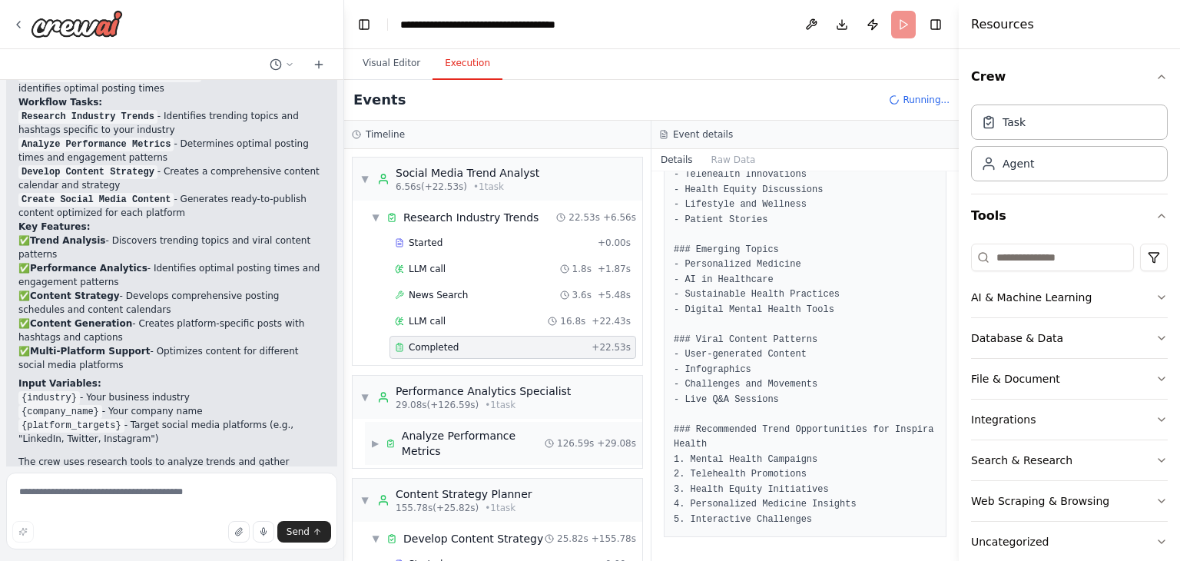
click at [444, 445] on div "▶ Analyze Performance Metrics 126.59s + 29.08s" at bounding box center [503, 443] width 277 height 43
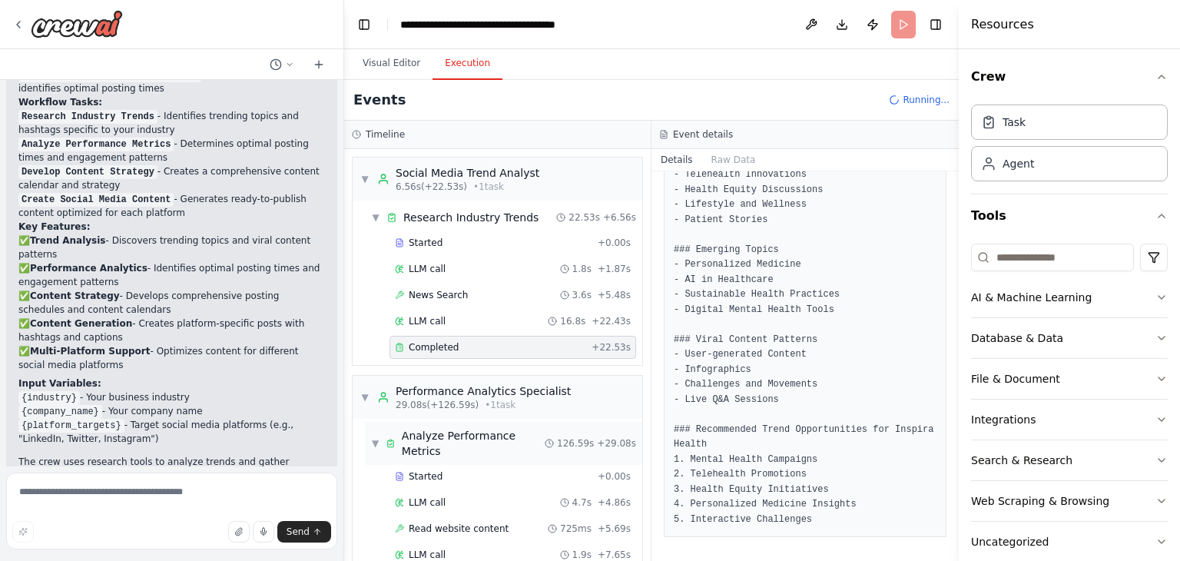
scroll to position [1537, 0]
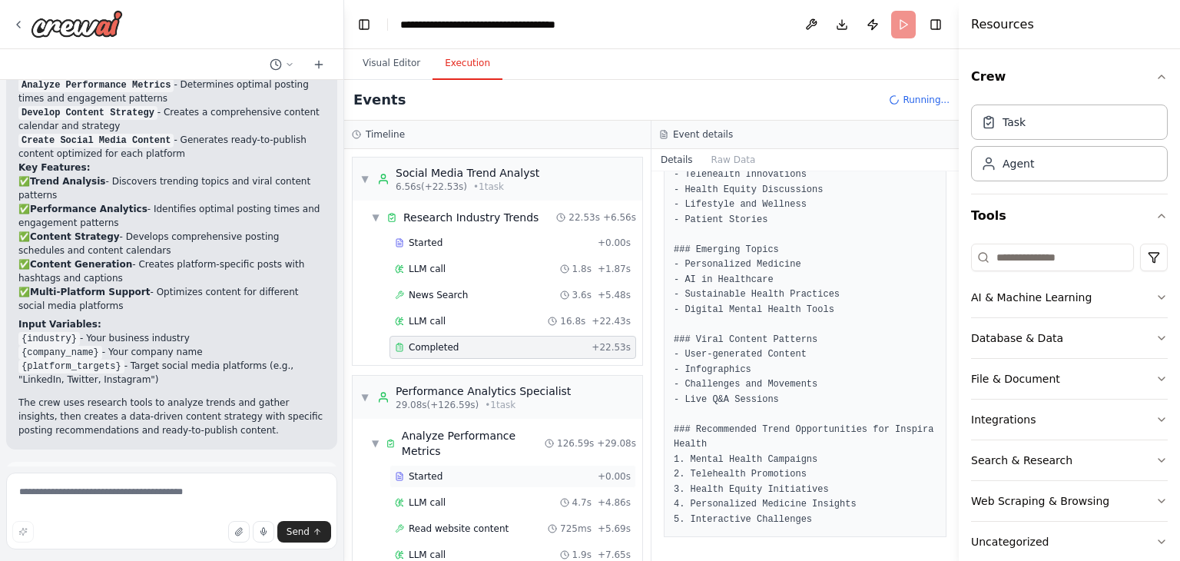
click at [438, 465] on div "Started + 0.00s" at bounding box center [512, 476] width 247 height 23
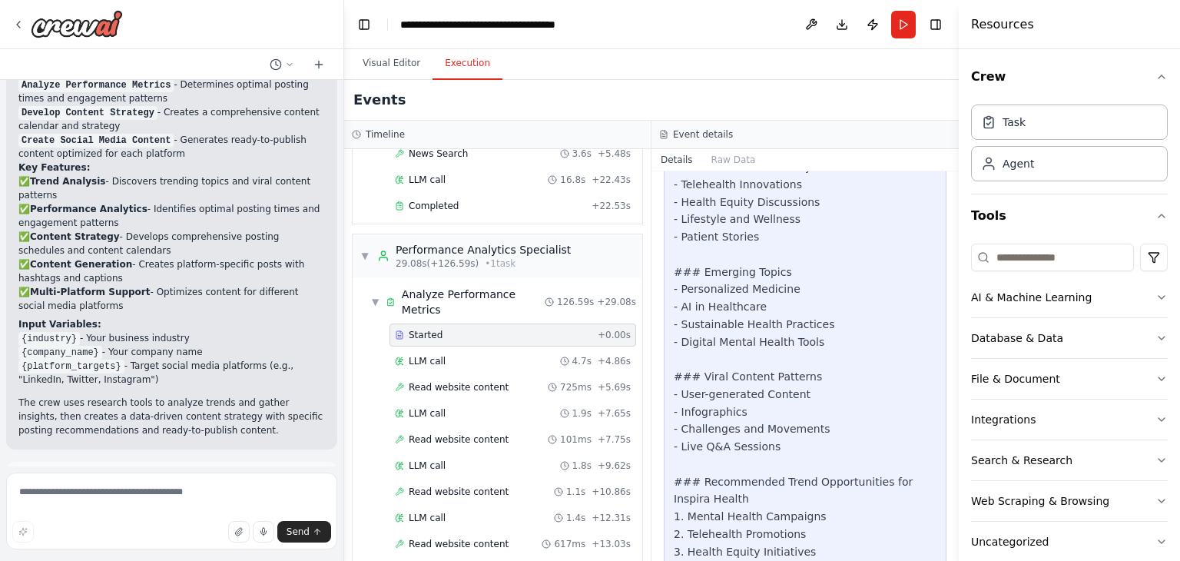
scroll to position [1019, 0]
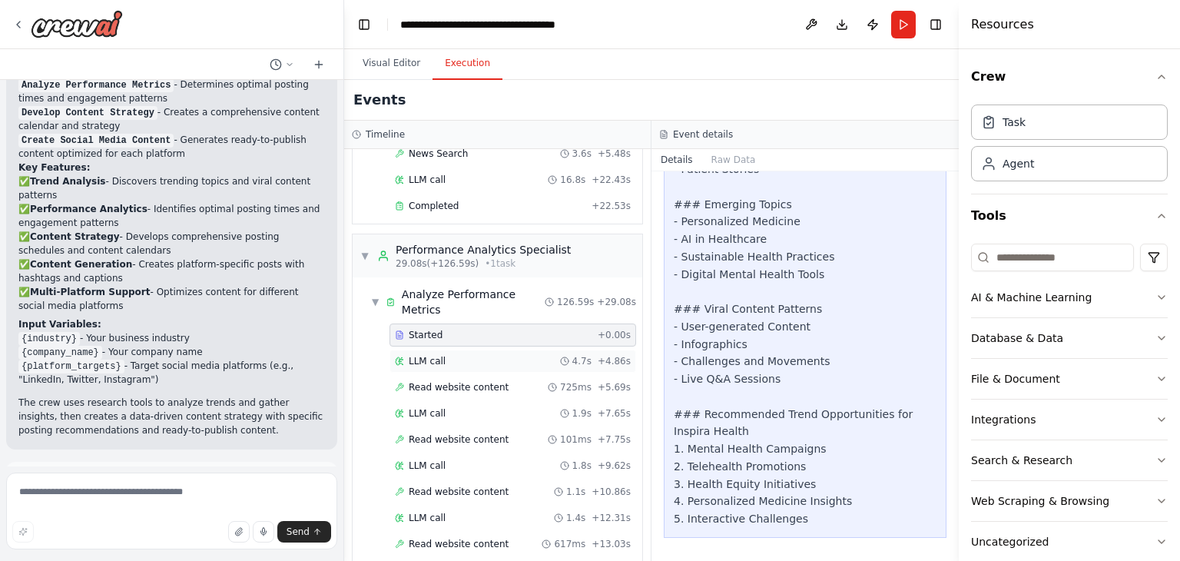
click at [455, 355] on div "LLM call 4.7s + 4.86s" at bounding box center [513, 361] width 236 height 12
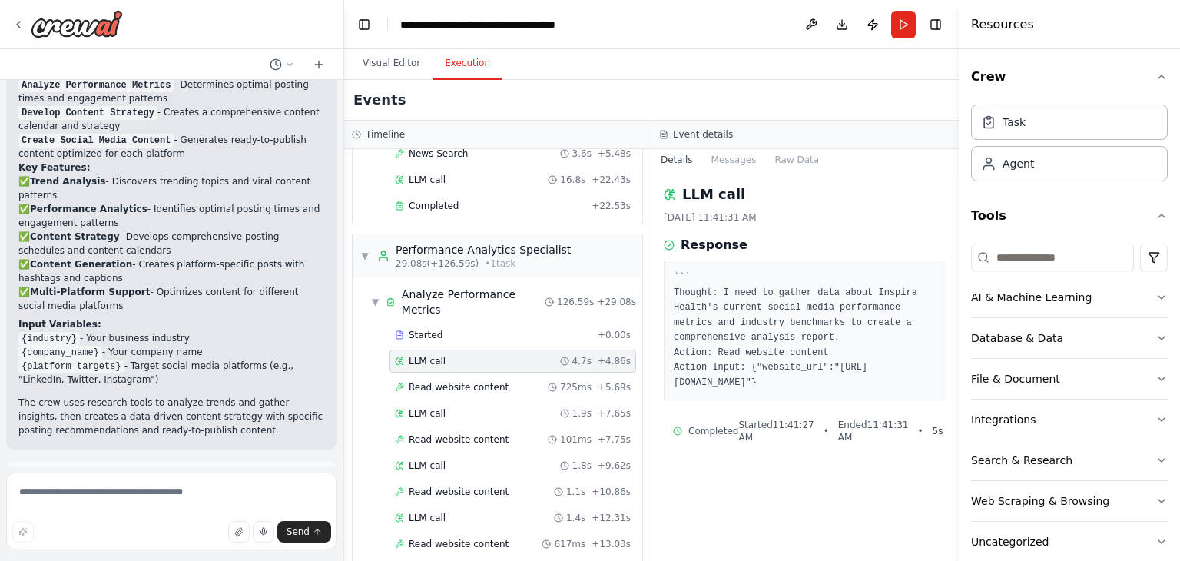
click at [753, 242] on div "Response" at bounding box center [805, 245] width 283 height 18
drag, startPoint x: 731, startPoint y: 320, endPoint x: 743, endPoint y: 335, distance: 18.6
click at [743, 335] on pre "``` Thought: I need to gather data about Inspira Health's current social media …" at bounding box center [805, 330] width 263 height 120
click at [488, 381] on span "Read website content" at bounding box center [459, 387] width 100 height 12
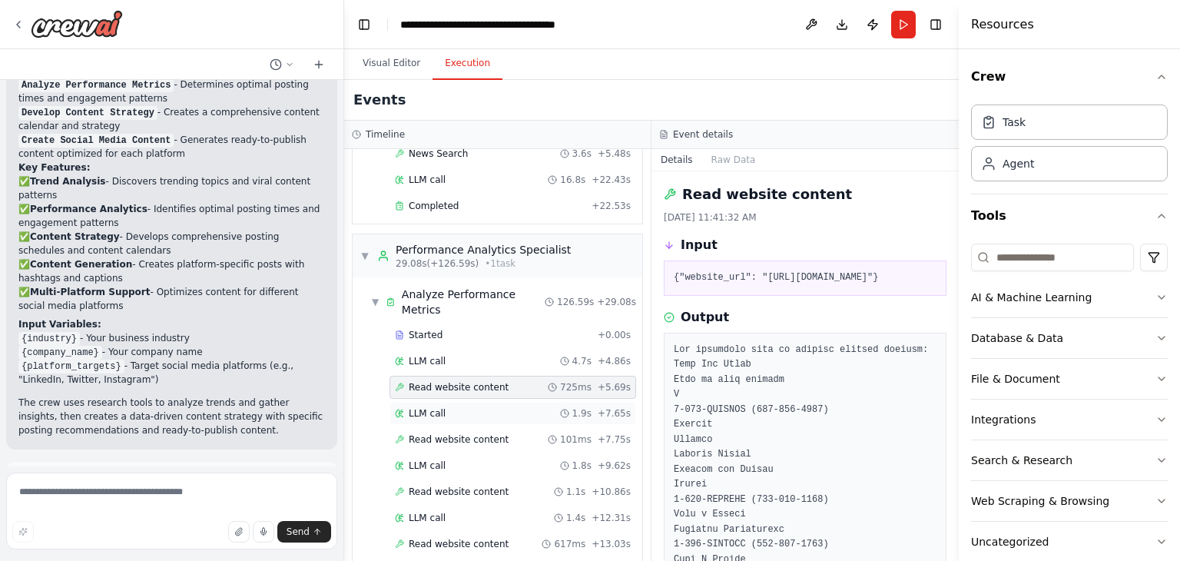
click at [458, 407] on div "LLM call 1.9s + 7.65s" at bounding box center [513, 413] width 236 height 12
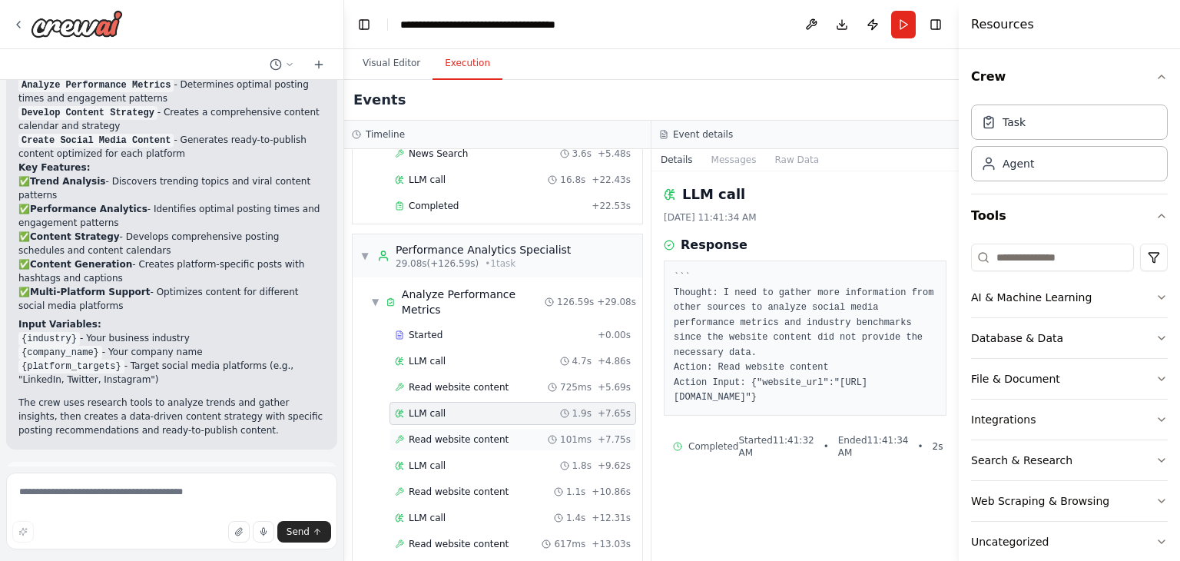
click at [458, 428] on div "Read website content 101ms + 7.75s" at bounding box center [512, 439] width 247 height 23
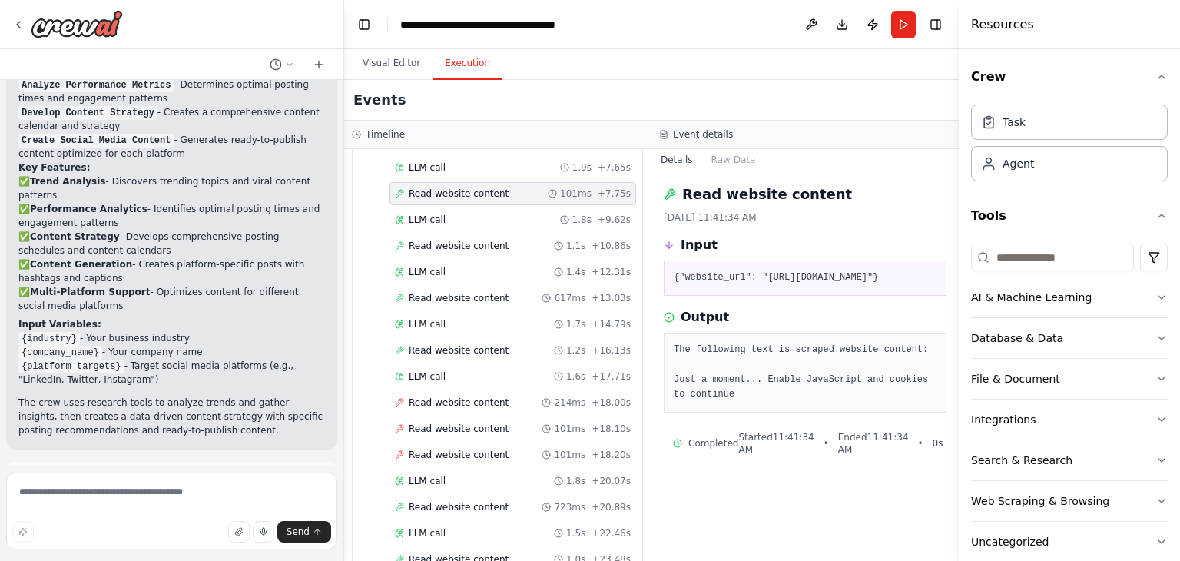
scroll to position [389, 0]
click at [441, 212] on span "LLM call" at bounding box center [427, 218] width 37 height 12
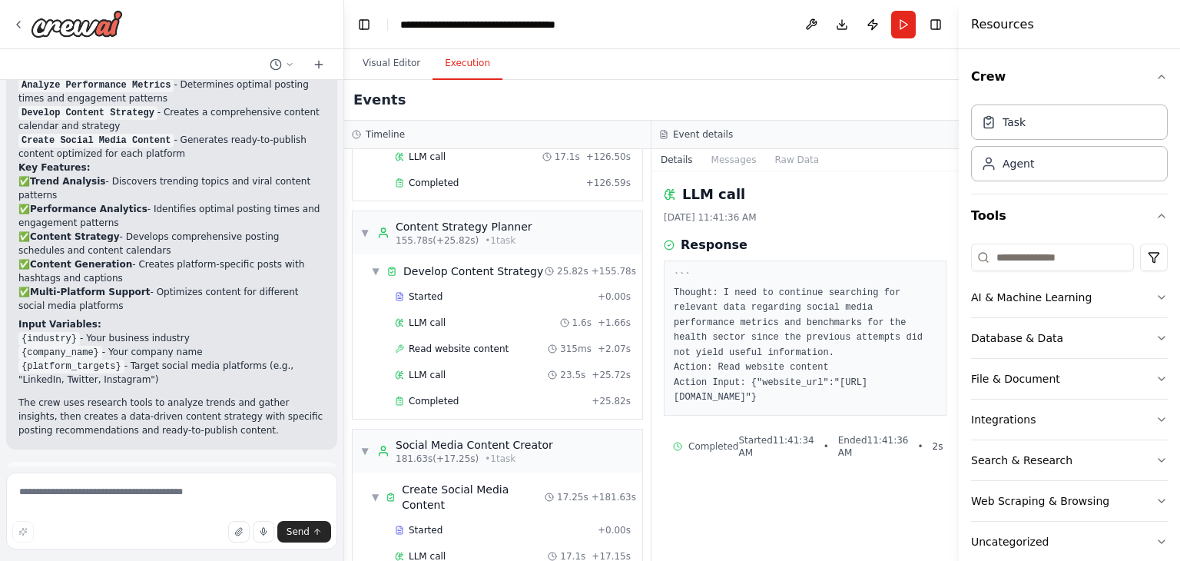
scroll to position [1601, 0]
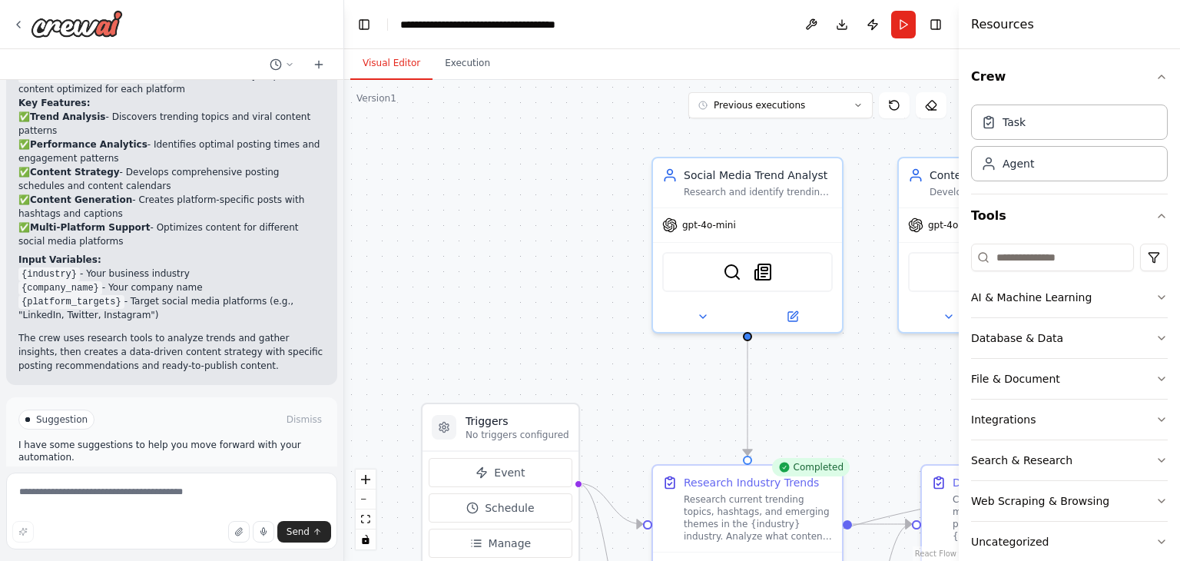
click at [393, 56] on button "Visual Editor" at bounding box center [391, 64] width 82 height 32
click at [464, 61] on button "Execution" at bounding box center [467, 64] width 70 height 32
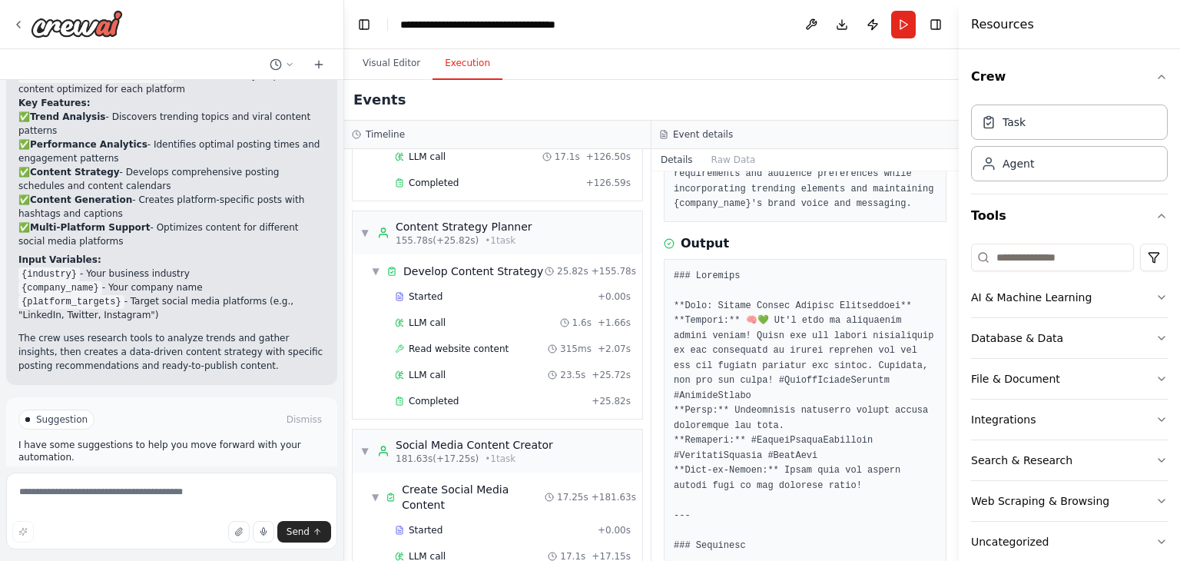
scroll to position [212, 0]
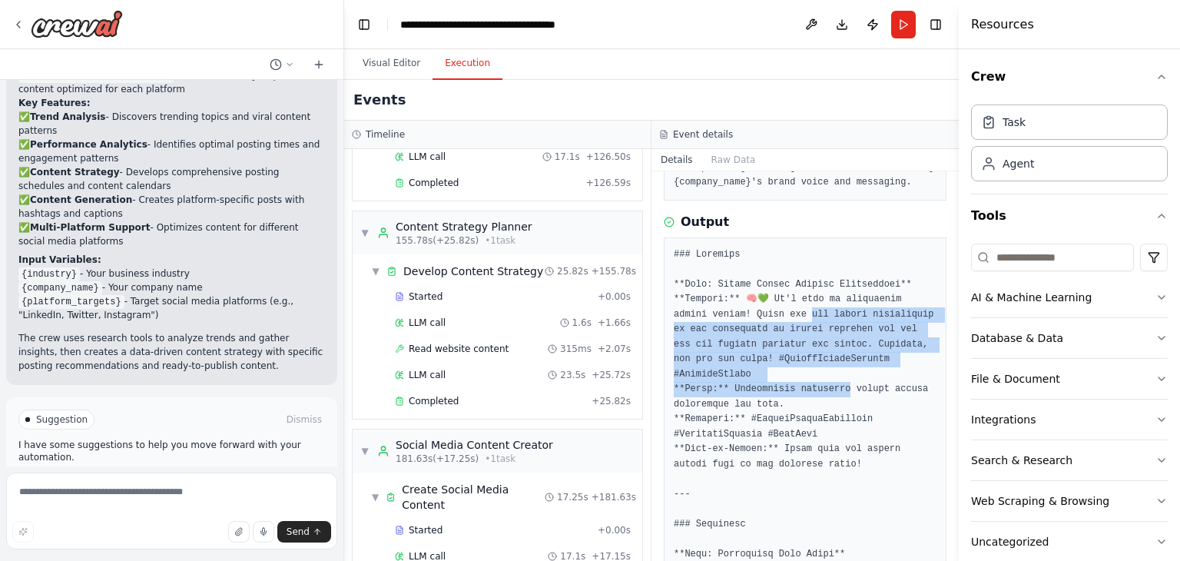
drag, startPoint x: 764, startPoint y: 313, endPoint x: 837, endPoint y: 373, distance: 94.4
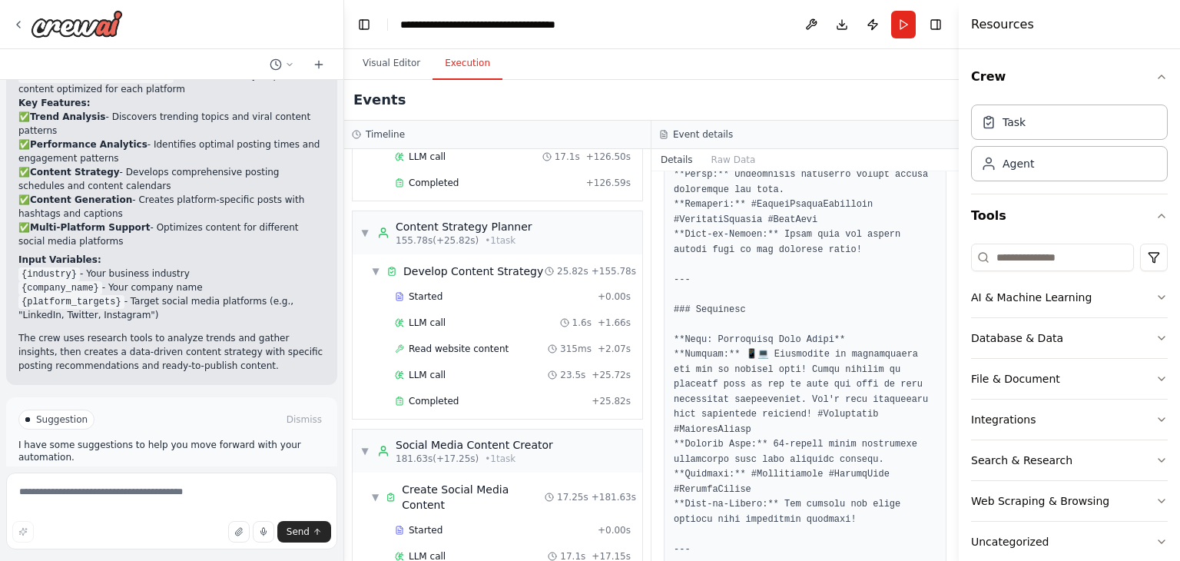
scroll to position [485, 0]
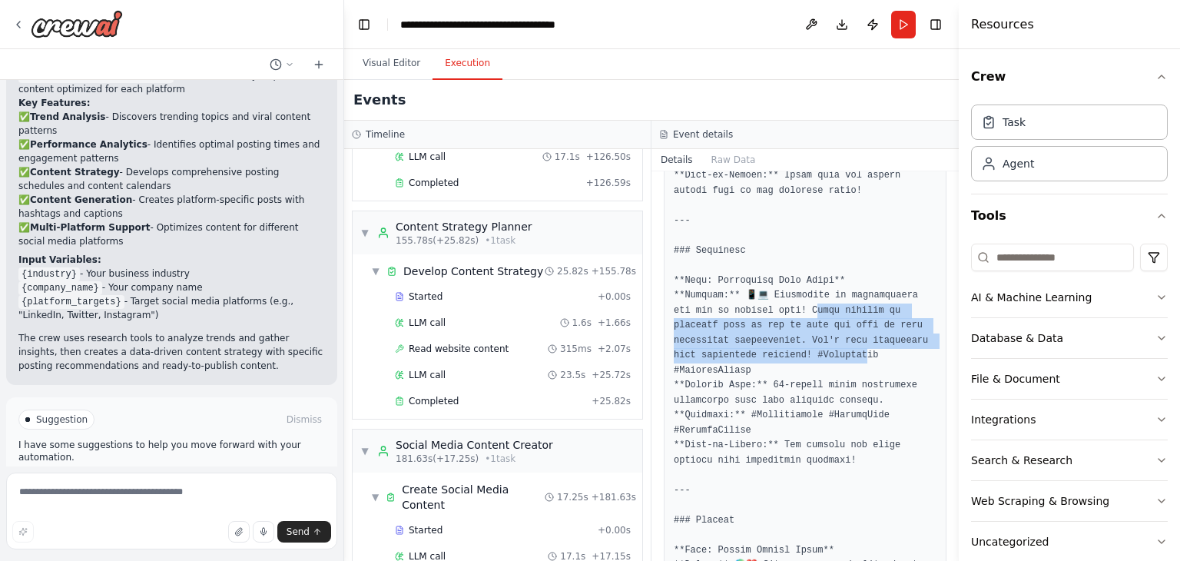
drag, startPoint x: 783, startPoint y: 293, endPoint x: 826, endPoint y: 339, distance: 63.0
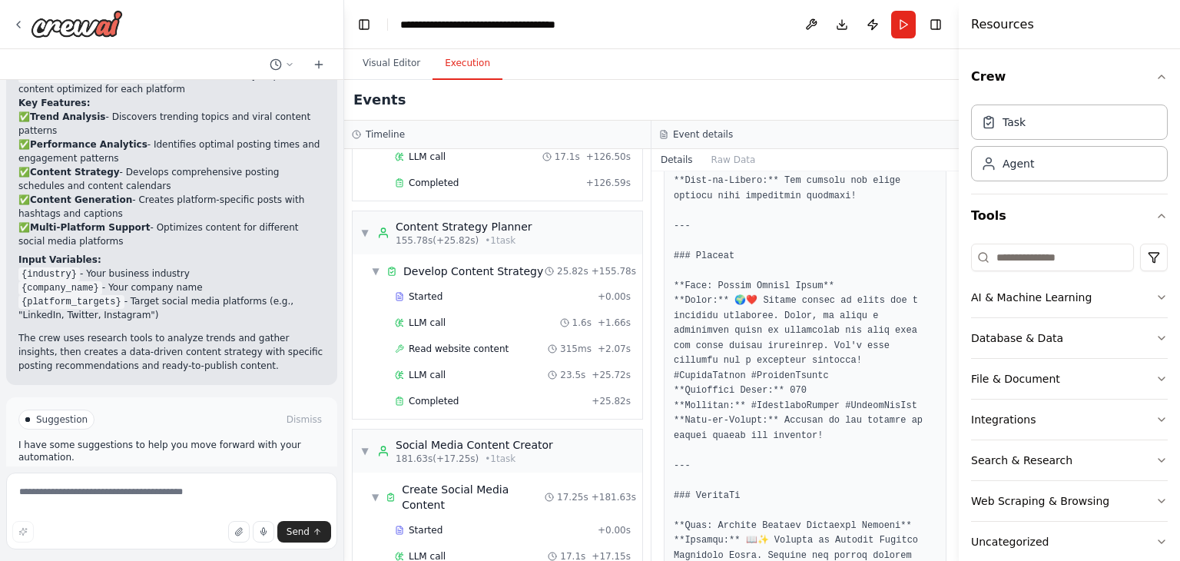
scroll to position [750, 0]
